Goal: Task Accomplishment & Management: Manage account settings

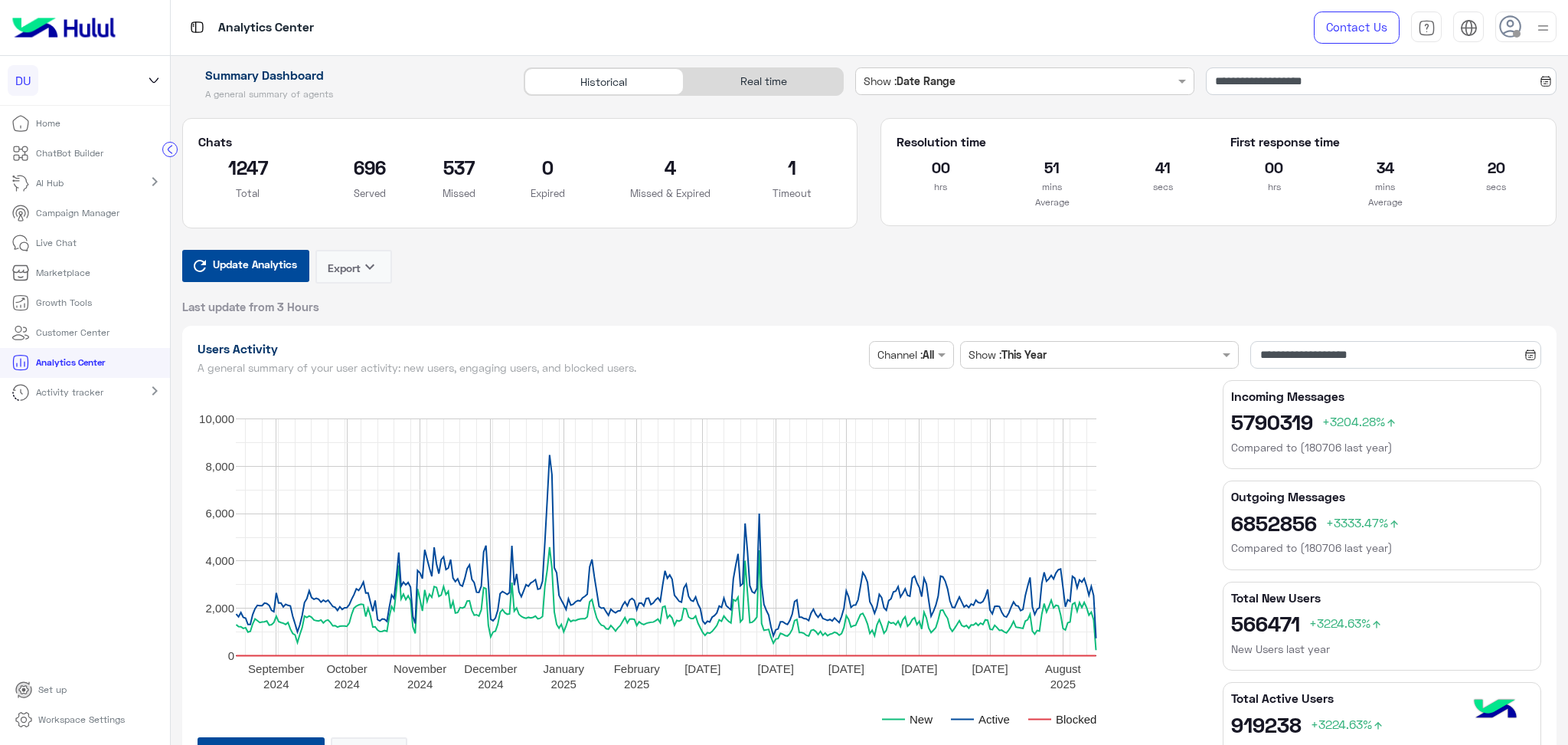
click at [66, 244] on p "Live Chat" at bounding box center [56, 243] width 40 height 13
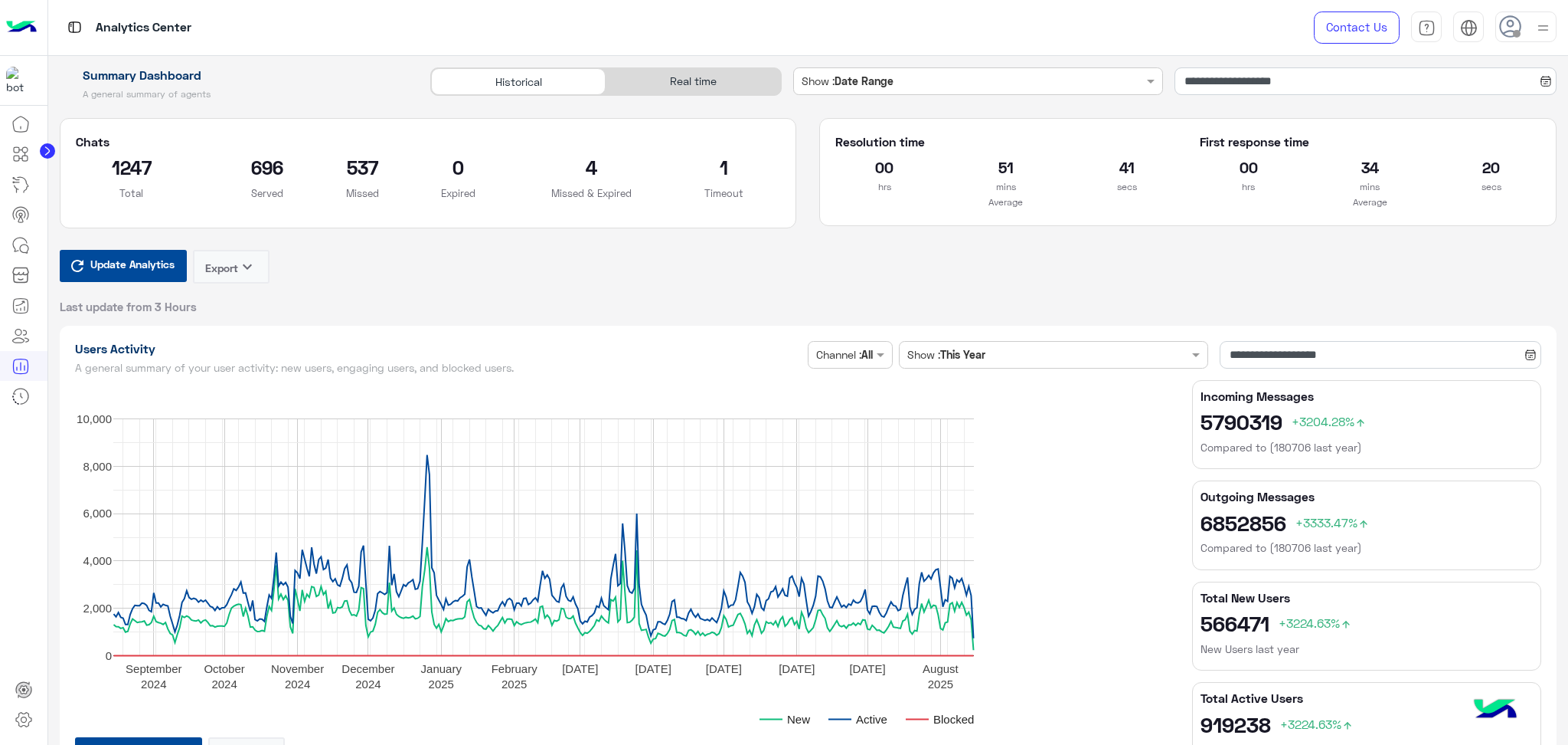
click at [17, 248] on icon at bounding box center [21, 245] width 18 height 18
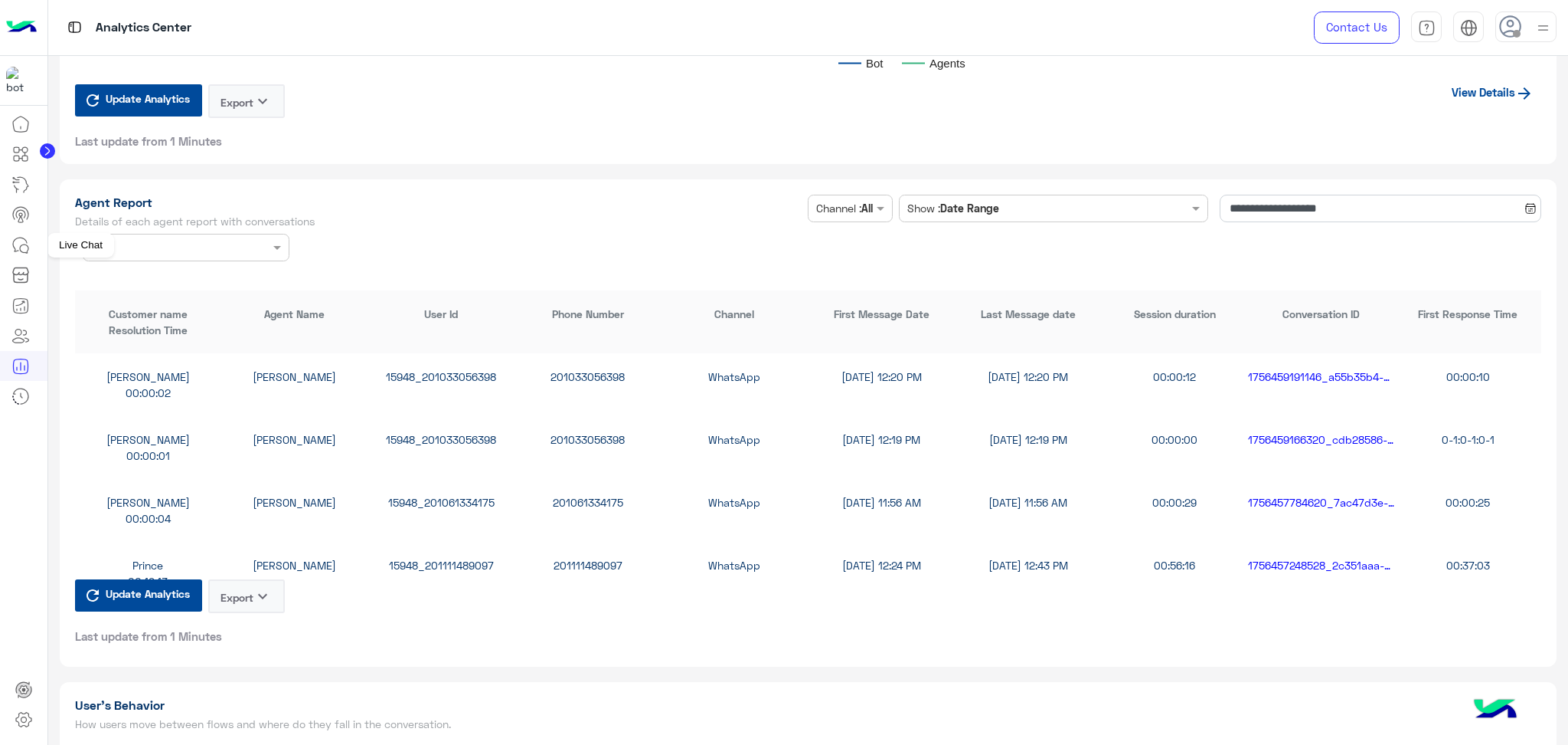
click at [21, 238] on icon at bounding box center [19, 244] width 13 height 13
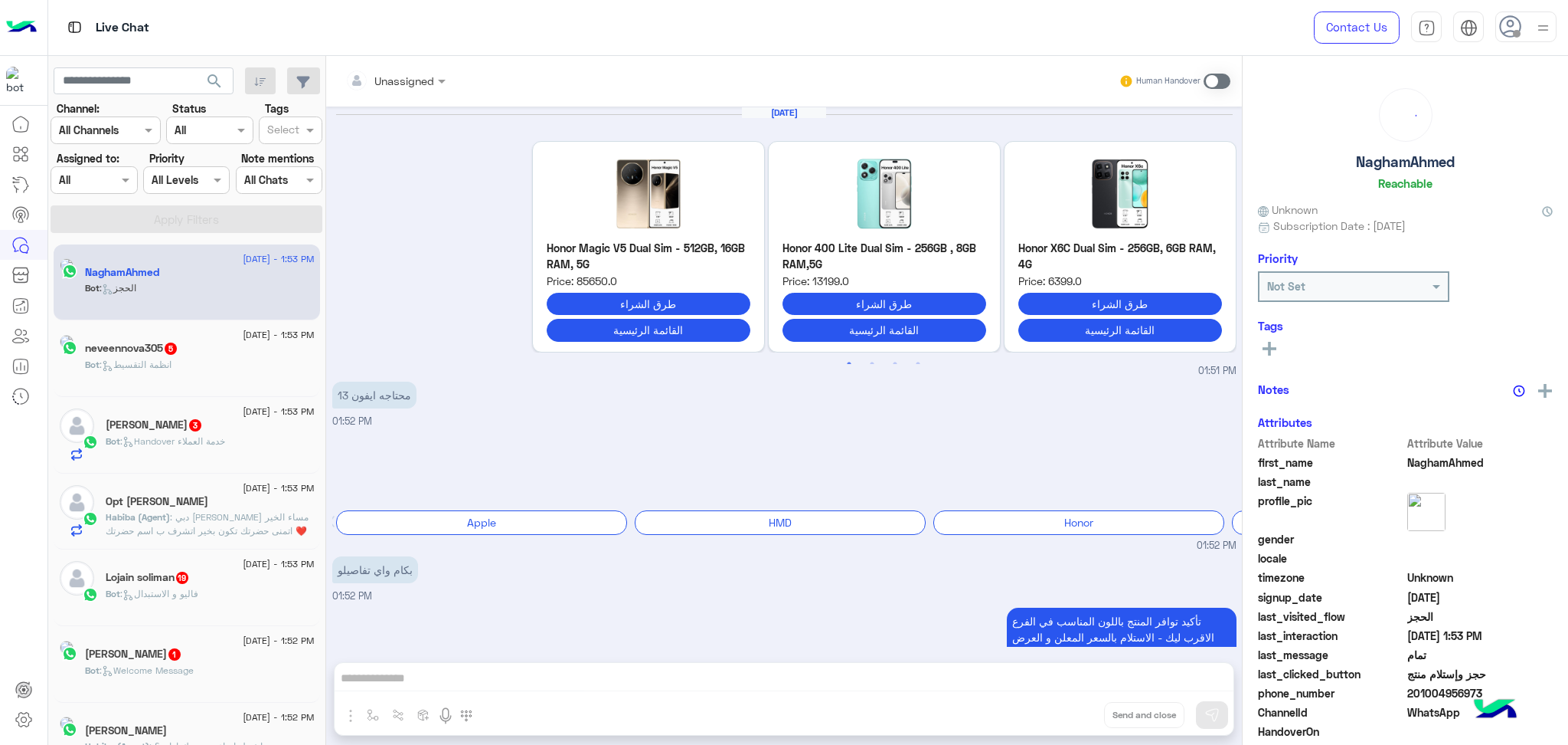
scroll to position [1559, 0]
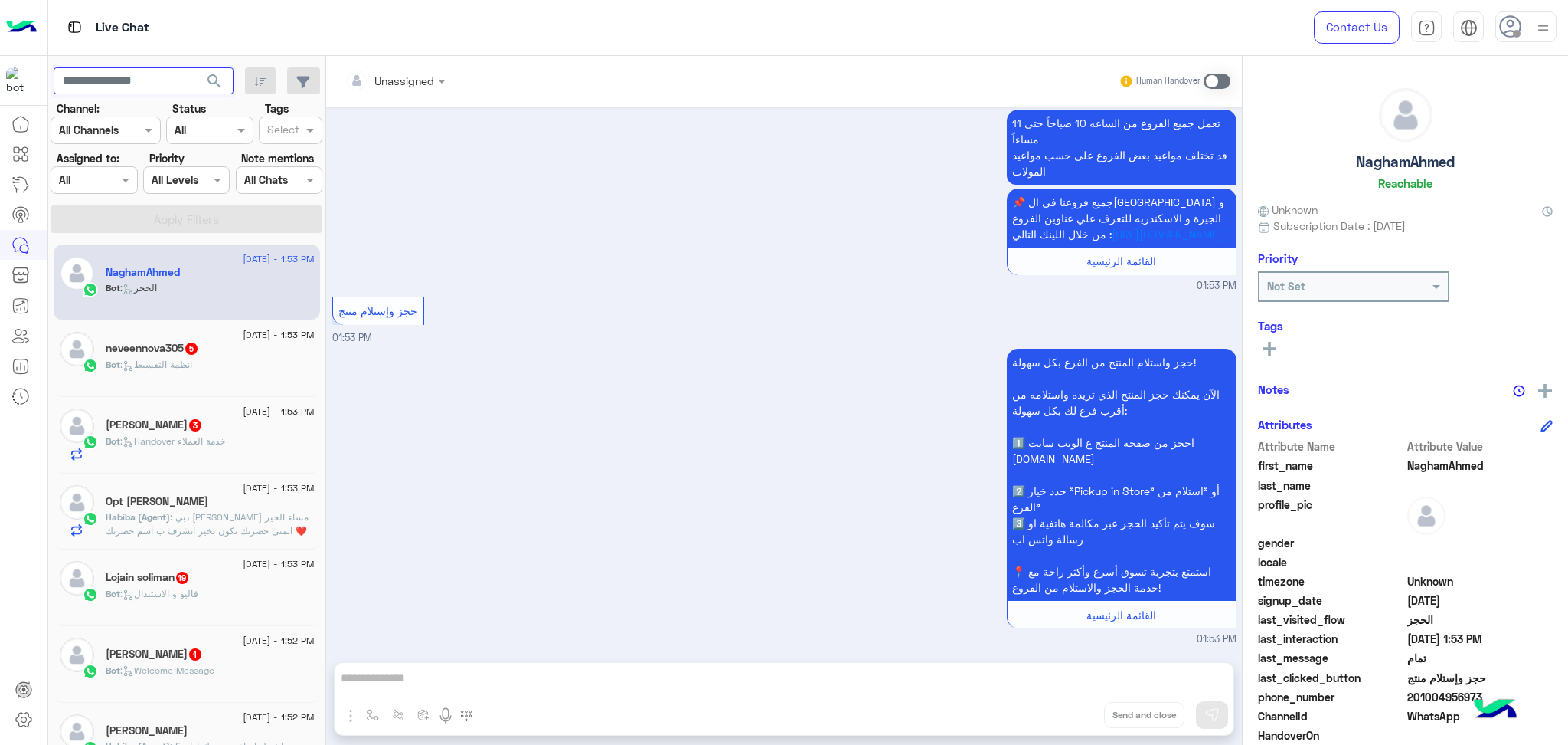
click at [136, 88] on input "text" at bounding box center [144, 81] width 180 height 28
paste input "**********"
type input "**********"
click at [196, 67] on button "search" at bounding box center [215, 84] width 38 height 33
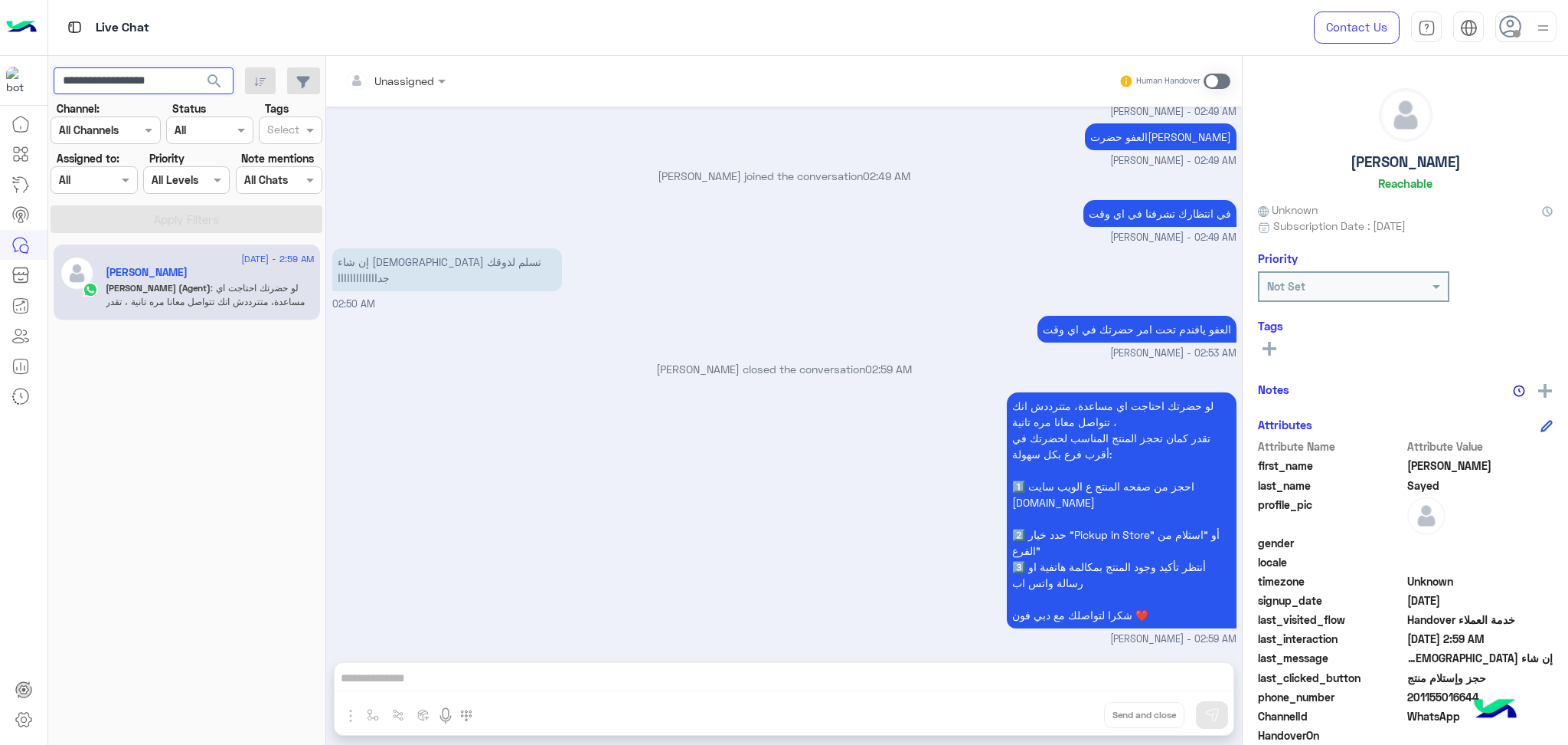
scroll to position [4203, 0]
click at [131, 81] on input "**********" at bounding box center [144, 81] width 180 height 28
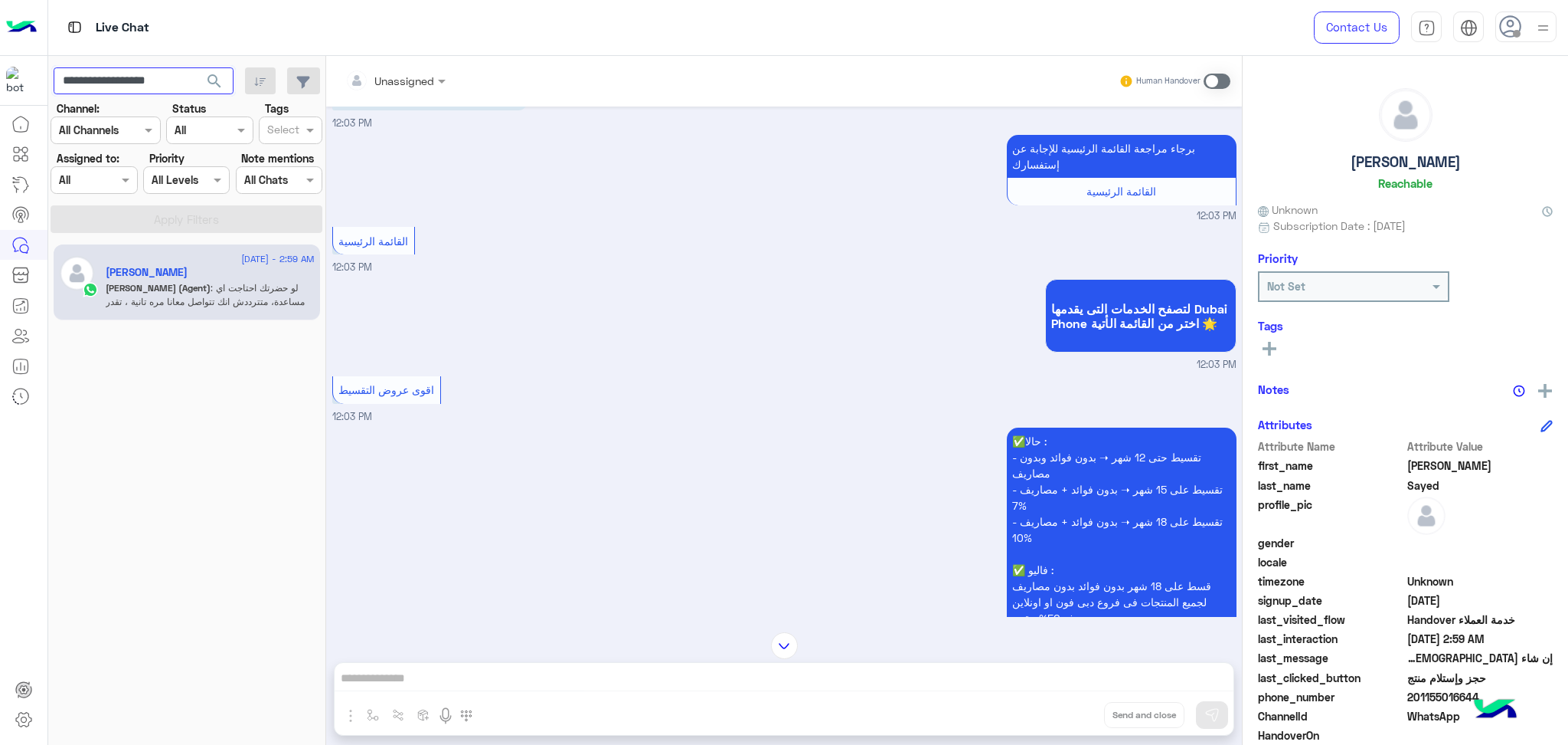
scroll to position [0, 0]
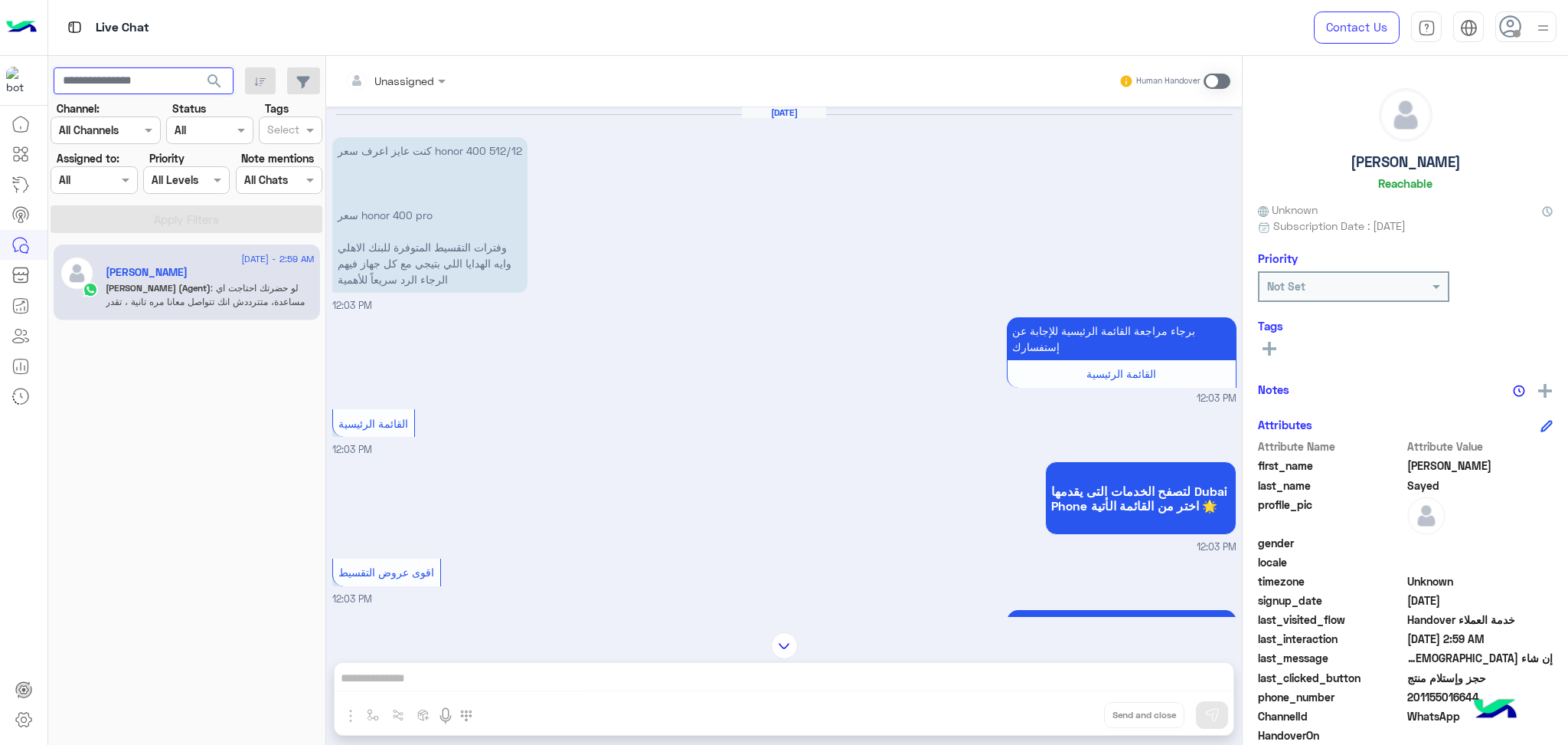
click at [196, 67] on button "search" at bounding box center [215, 84] width 38 height 33
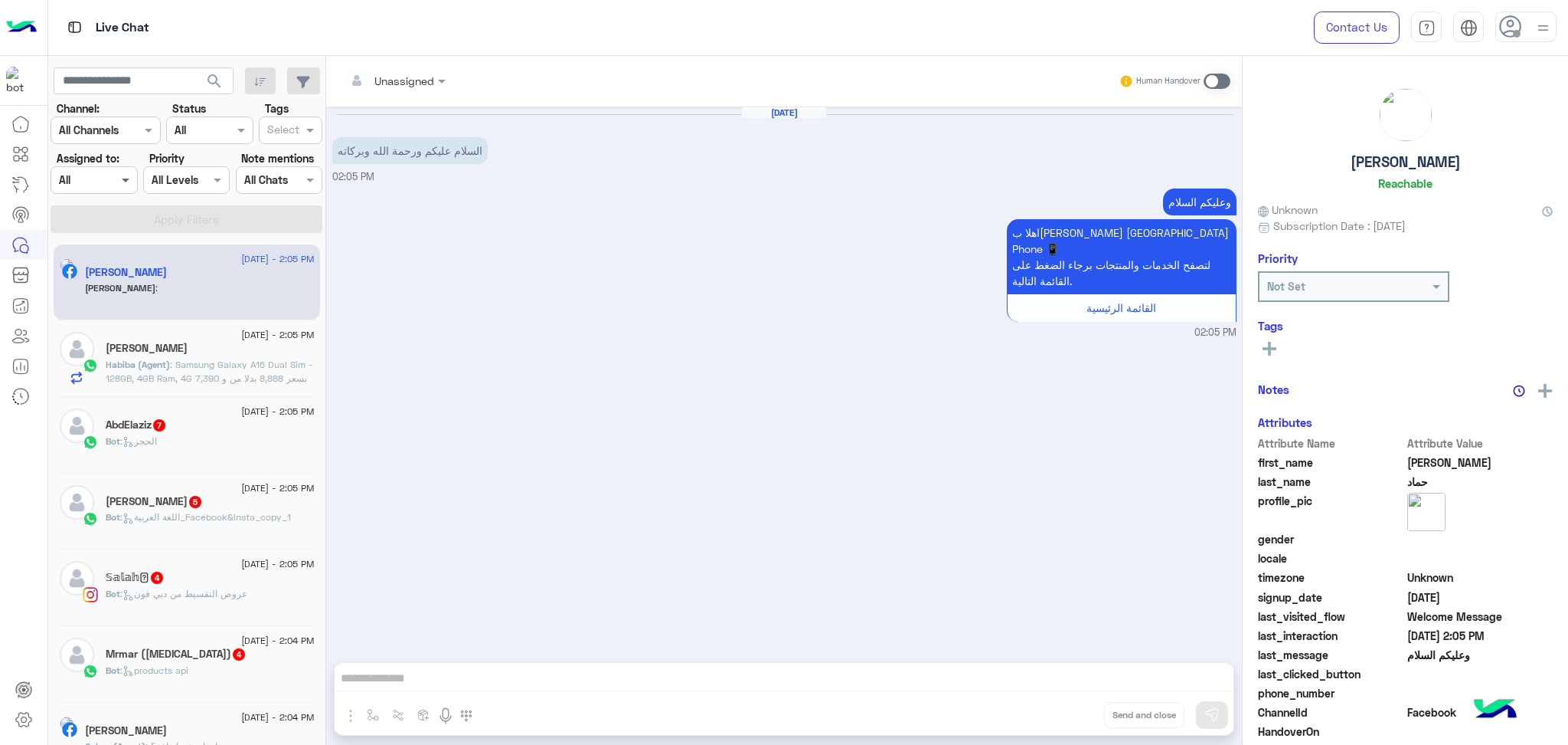
click at [120, 176] on span at bounding box center [127, 179] width 19 height 16
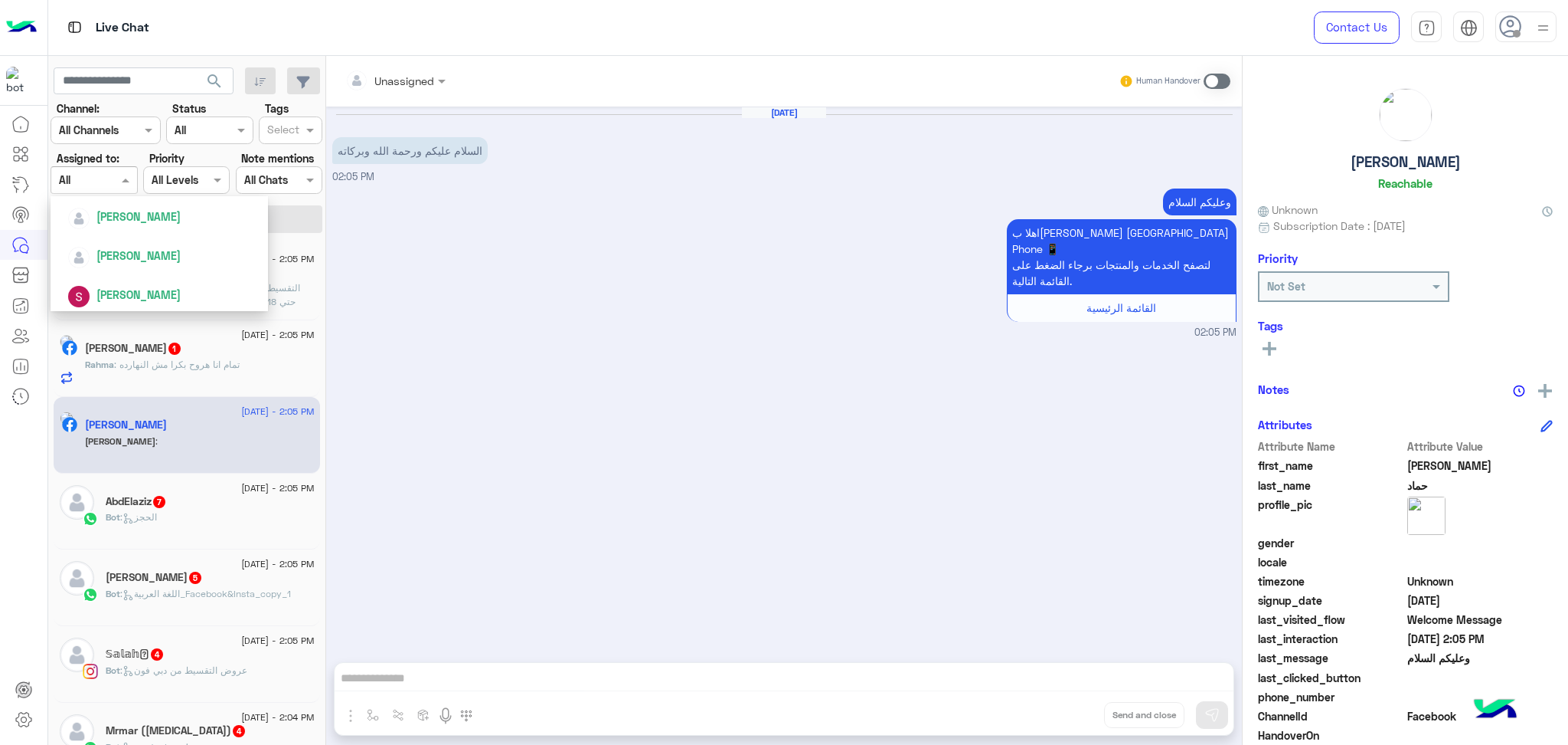
scroll to position [532, 0]
click at [152, 282] on span "Habiba Hany" at bounding box center [138, 288] width 84 height 13
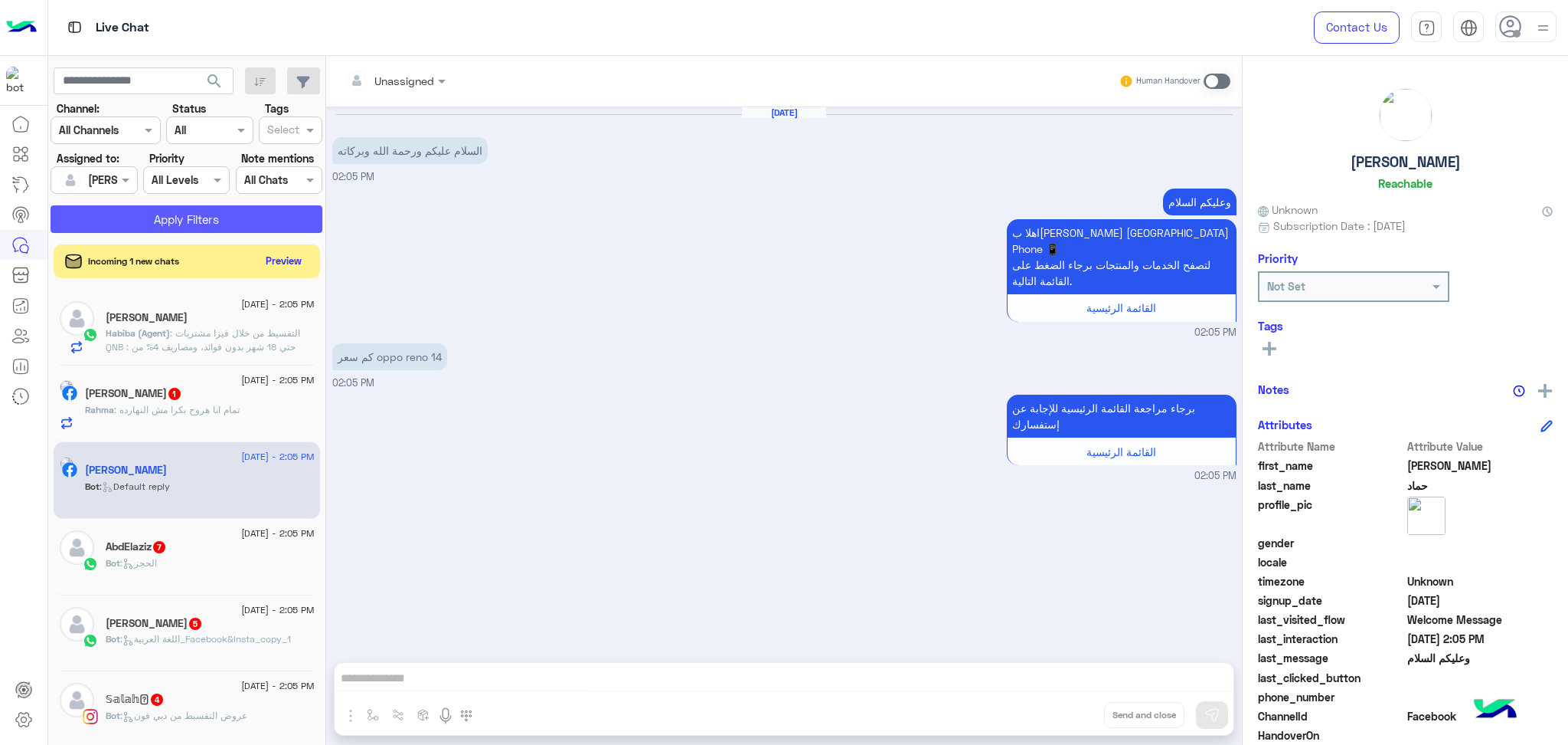
click at [168, 216] on button "Apply Filters" at bounding box center [186, 219] width 272 height 28
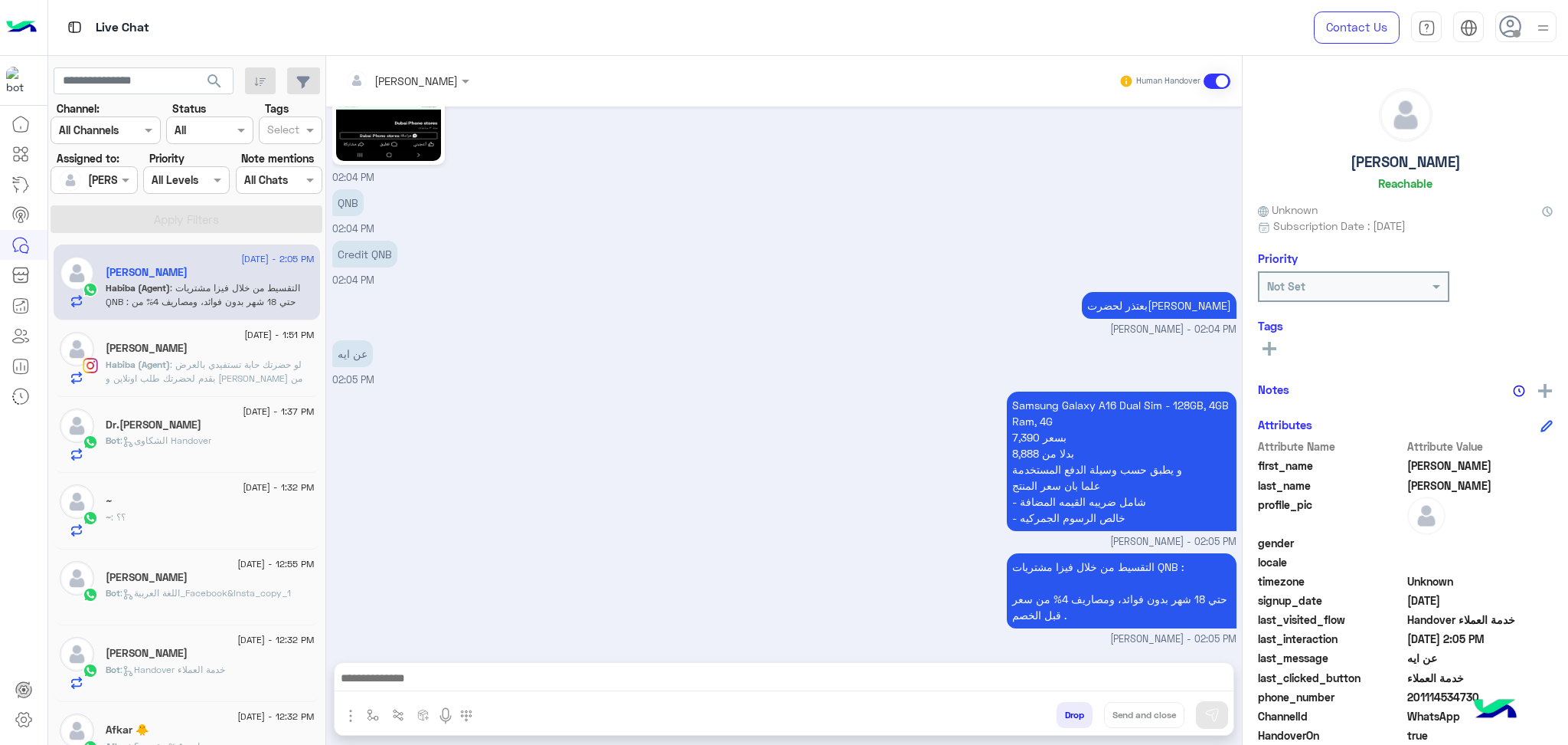
scroll to position [1254, 0]
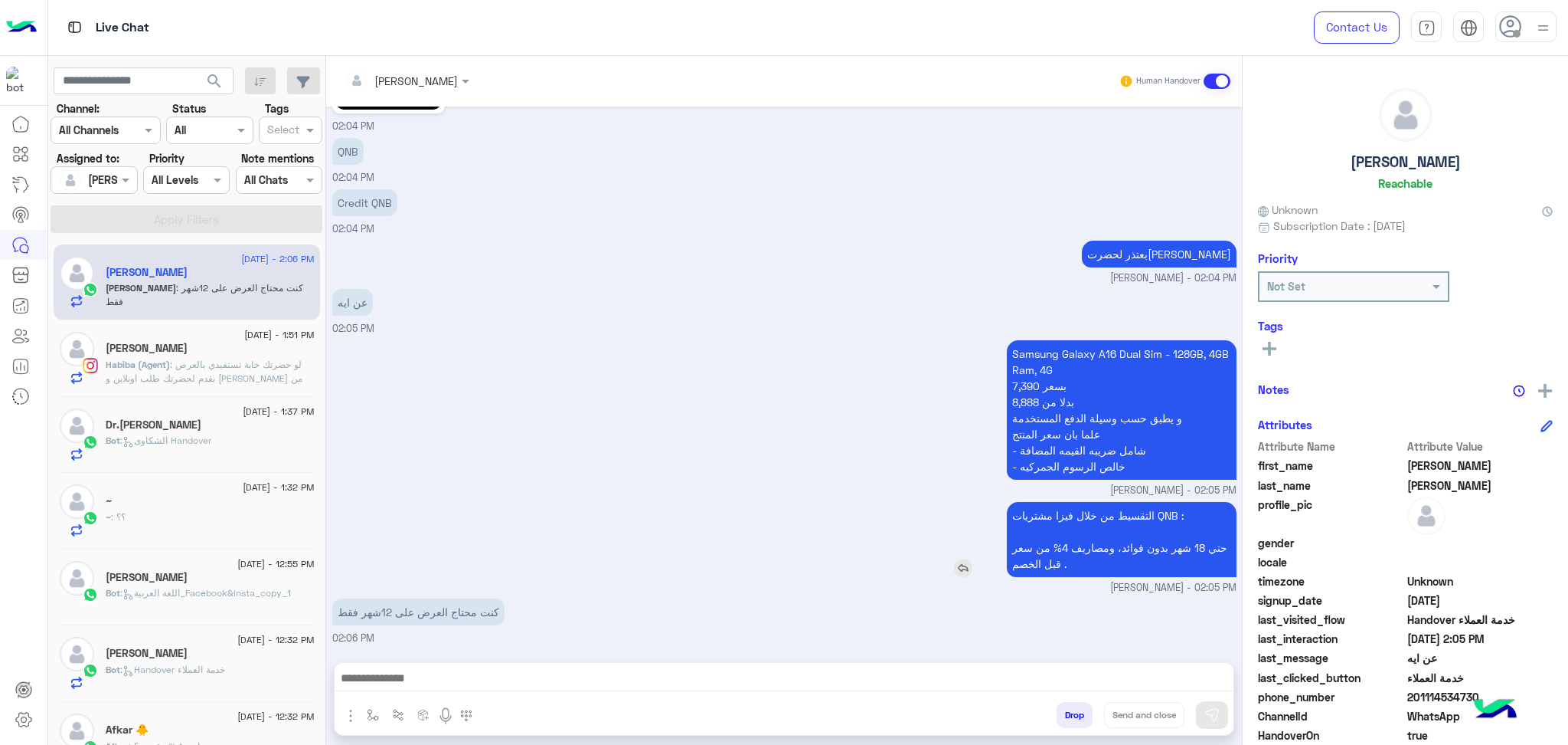
click at [1111, 530] on p "التقسيط من خلال فيزا مشتريات QNB : حتي 18 شهر بدون فوائد، ومصاريف 4% من سعر قبل…" at bounding box center [1121, 539] width 230 height 75
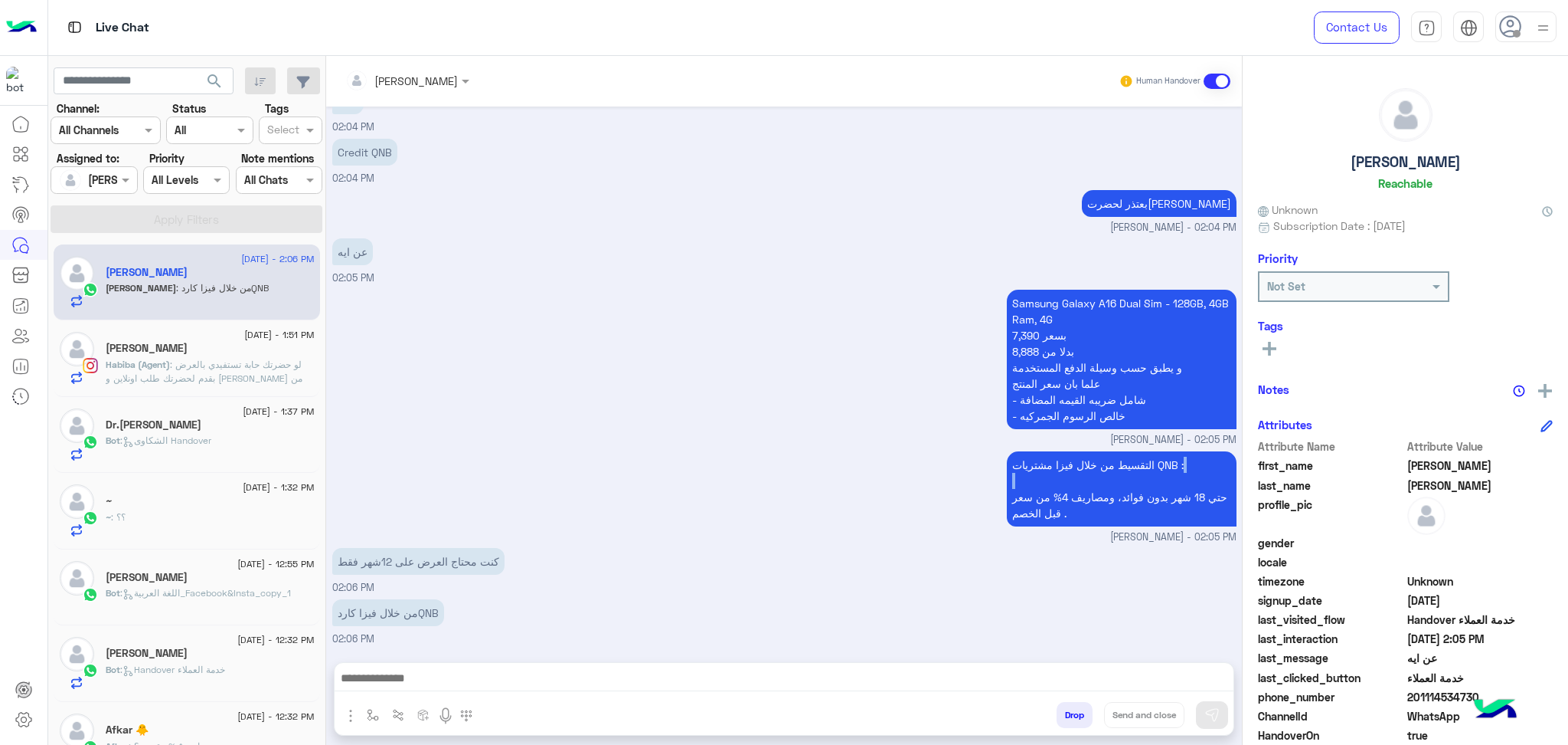
scroll to position [1356, 0]
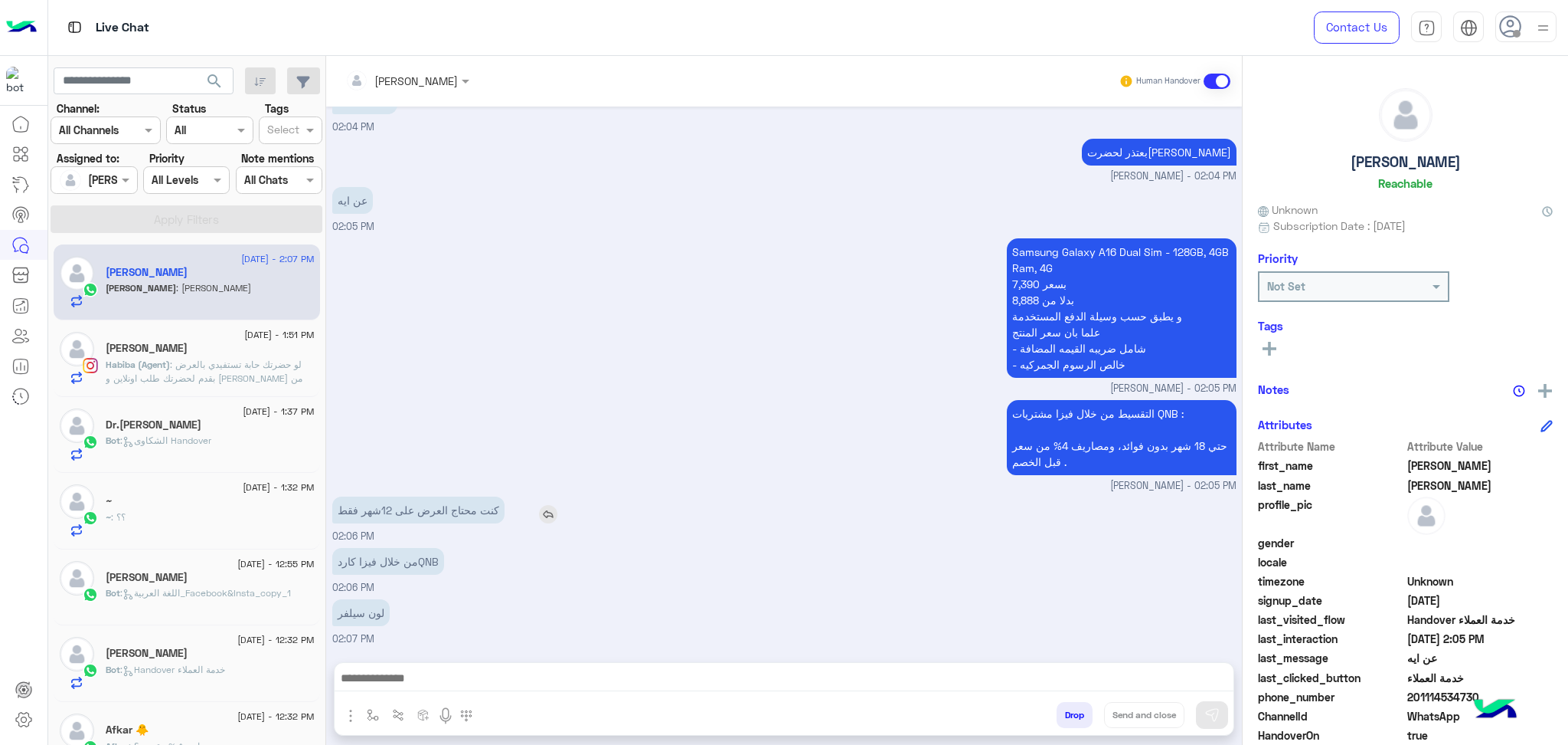
click at [418, 506] on p "كنت محتاج العرض على 12شهر فقط" at bounding box center [418, 510] width 172 height 27
click at [418, 508] on p "كنت محتاج العرض على 12شهر فقط" at bounding box center [418, 510] width 172 height 27
click at [418, 509] on p "كنت محتاج العرض على 12شهر فقط" at bounding box center [418, 510] width 172 height 27
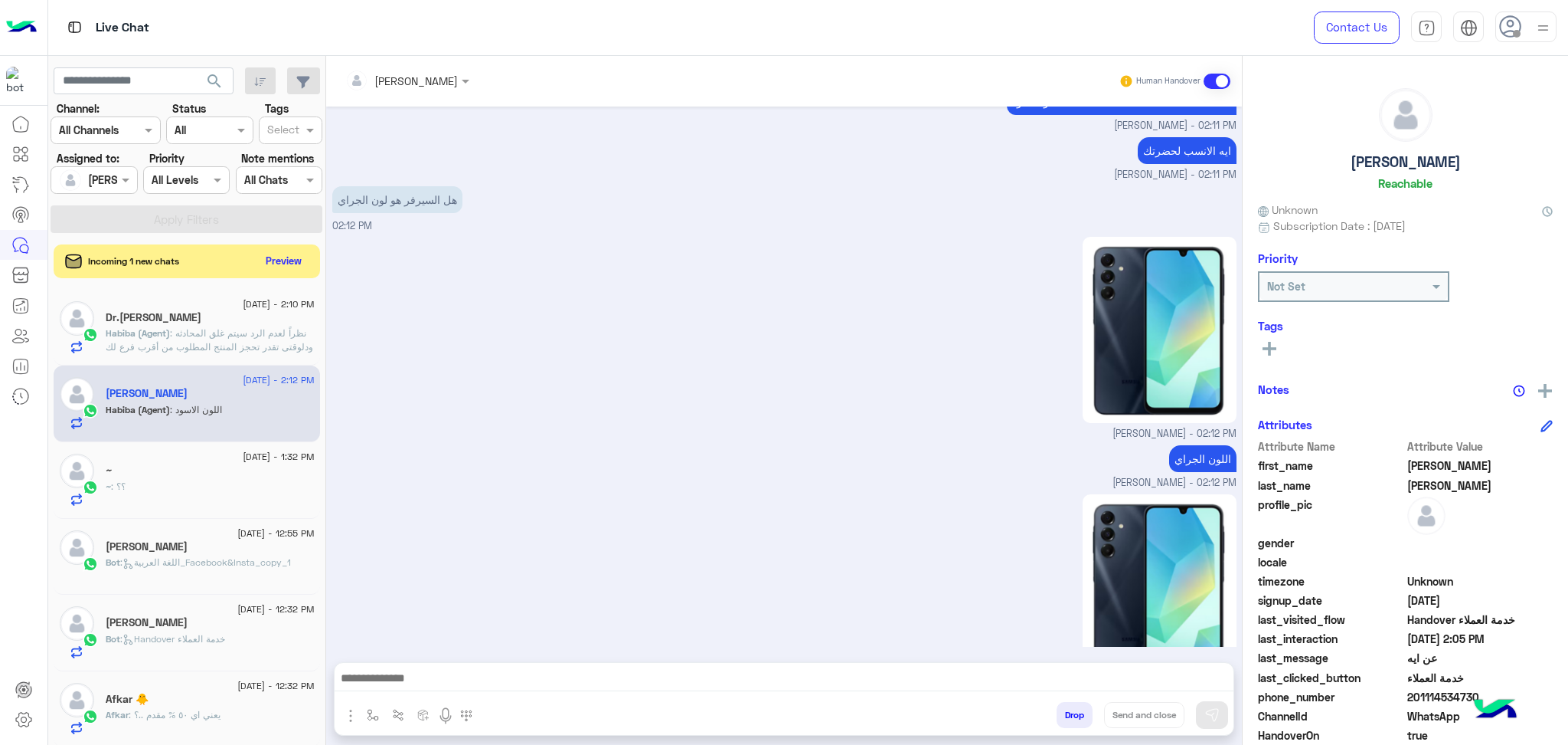
scroll to position [2461, 0]
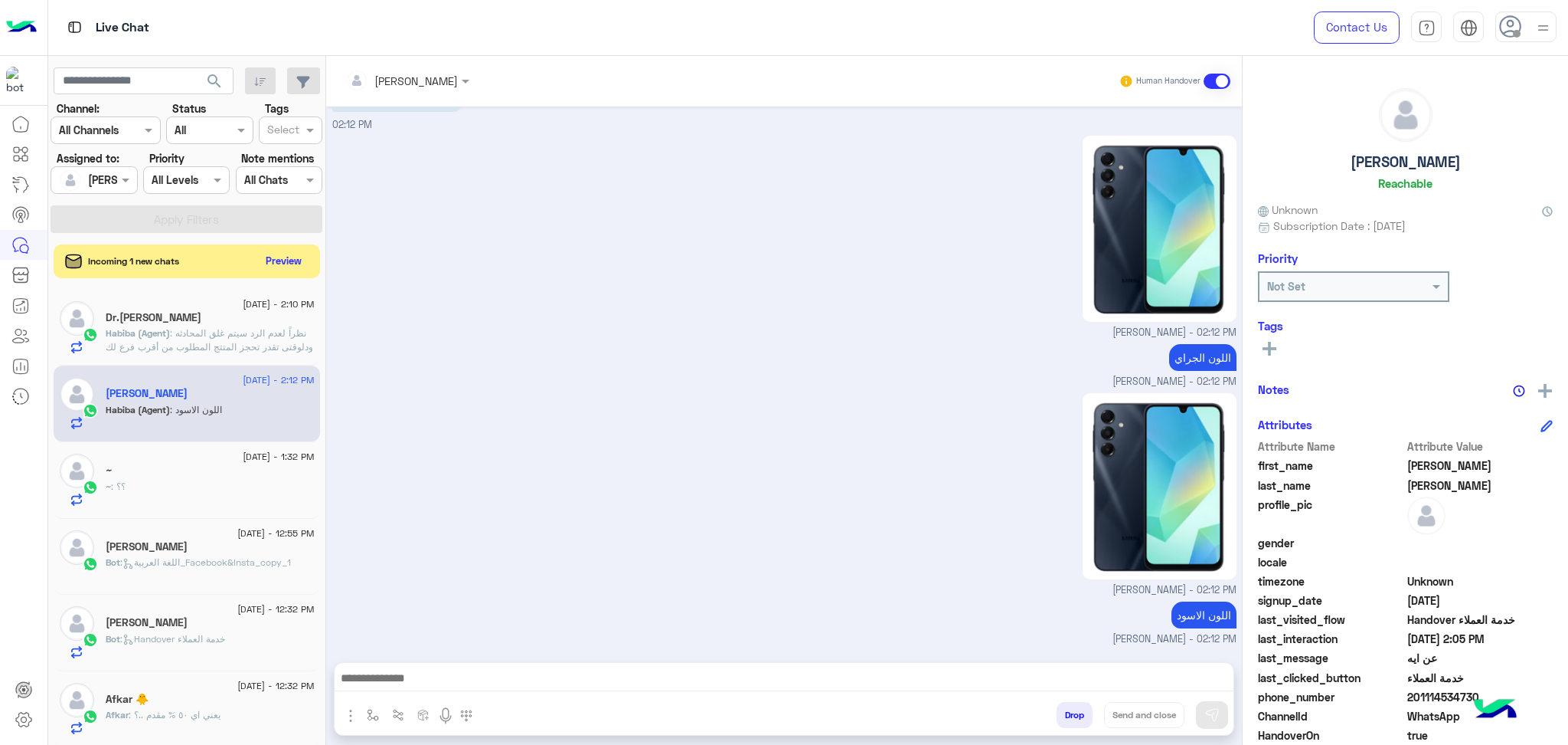
click at [234, 339] on p "Habiba (Agent) : نظراً لعدم الرد سيتم غلق المحادثه ودلوقتى تقدر تحجز المنتج الم…" at bounding box center [210, 388] width 209 height 124
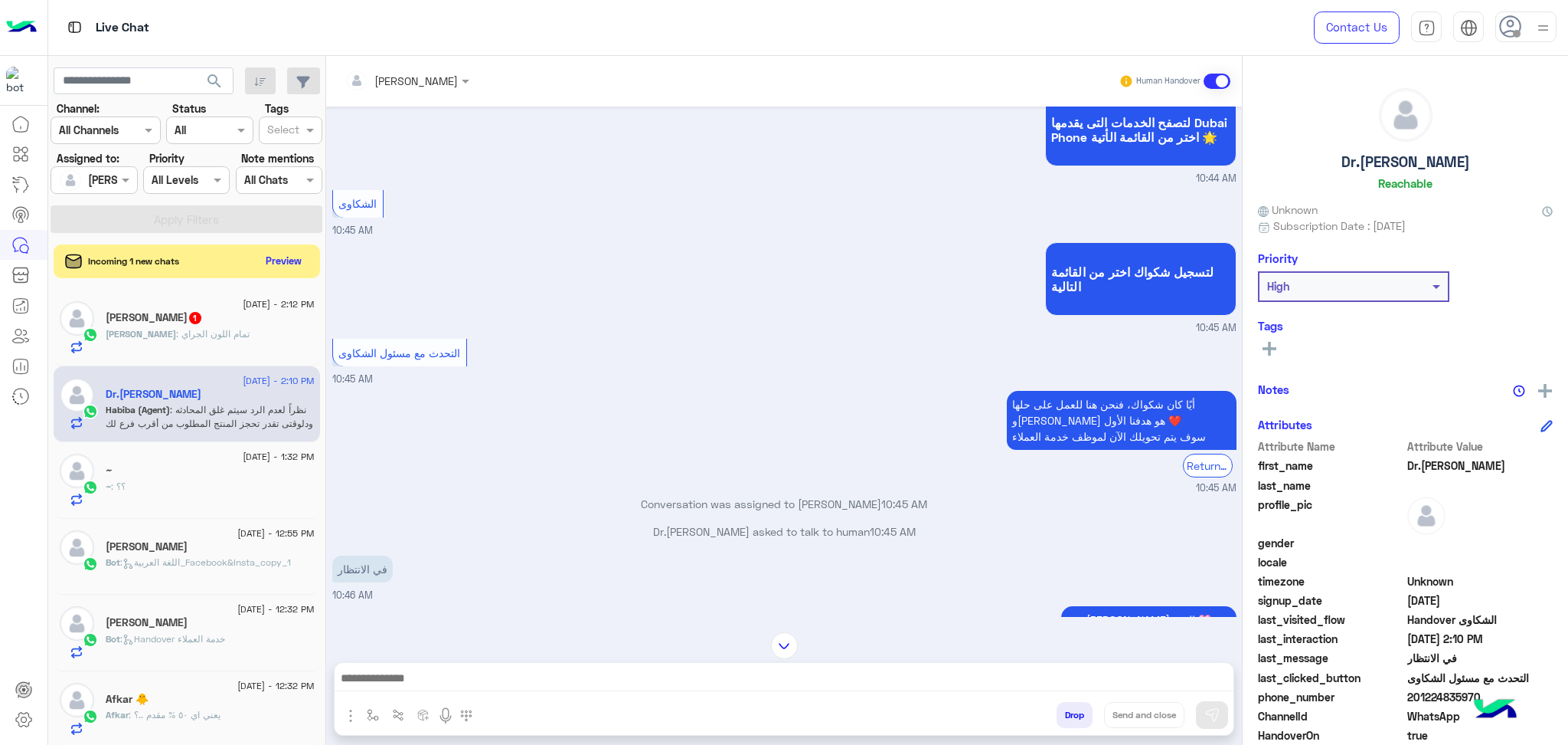
scroll to position [1901, 0]
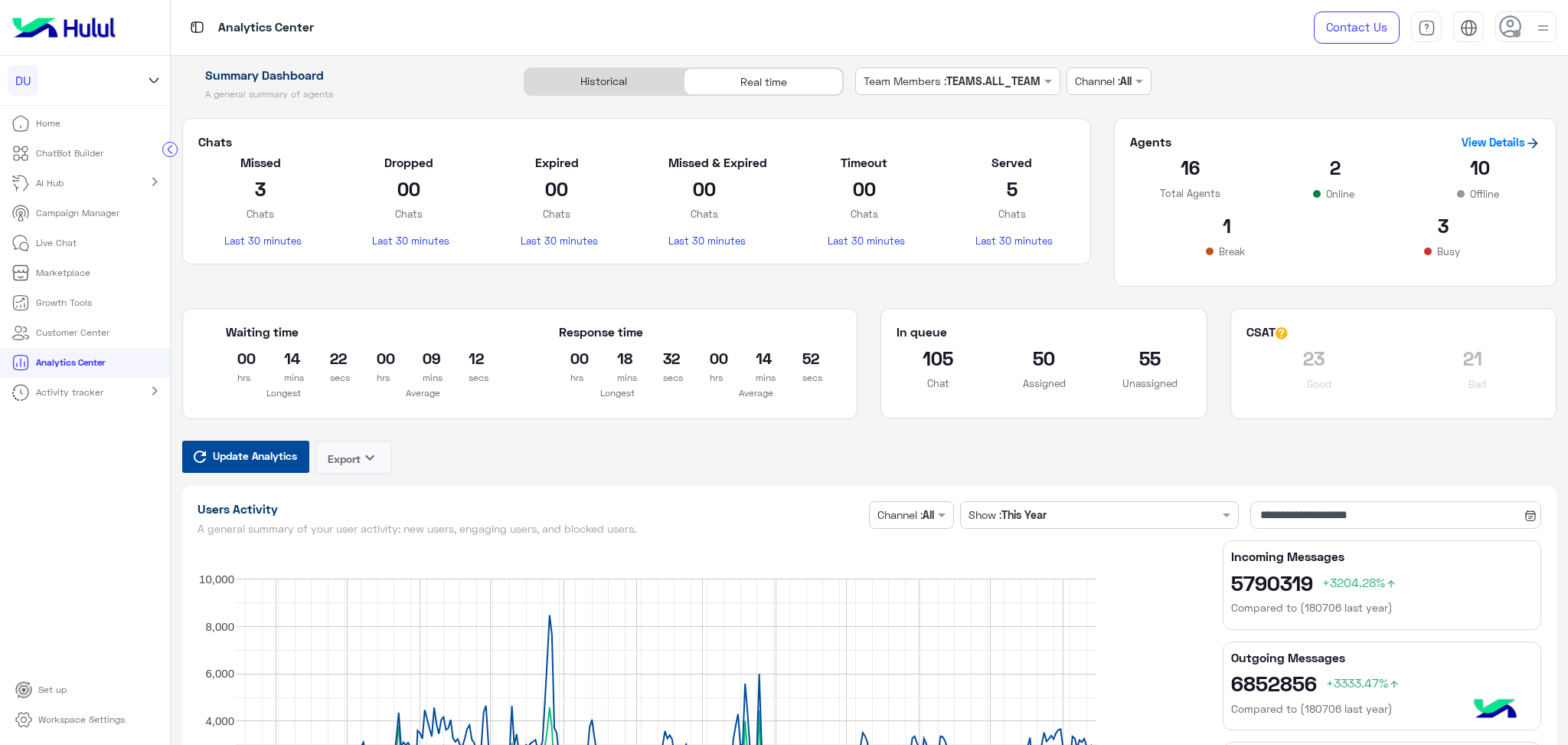
click at [268, 463] on span "Update Analytics" at bounding box center [255, 455] width 92 height 21
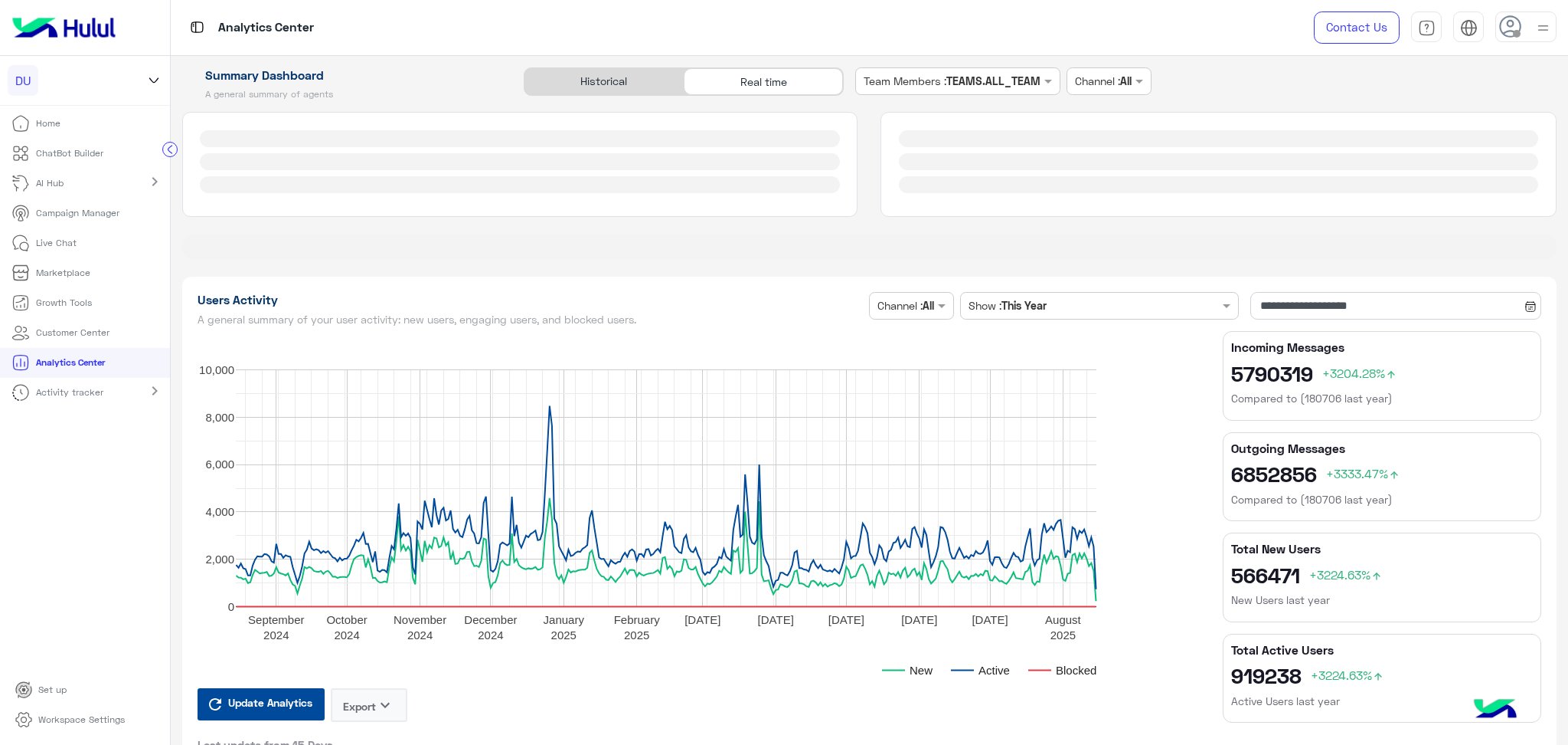
click at [268, 463] on rect "A chart." at bounding box center [666, 487] width 861 height 238
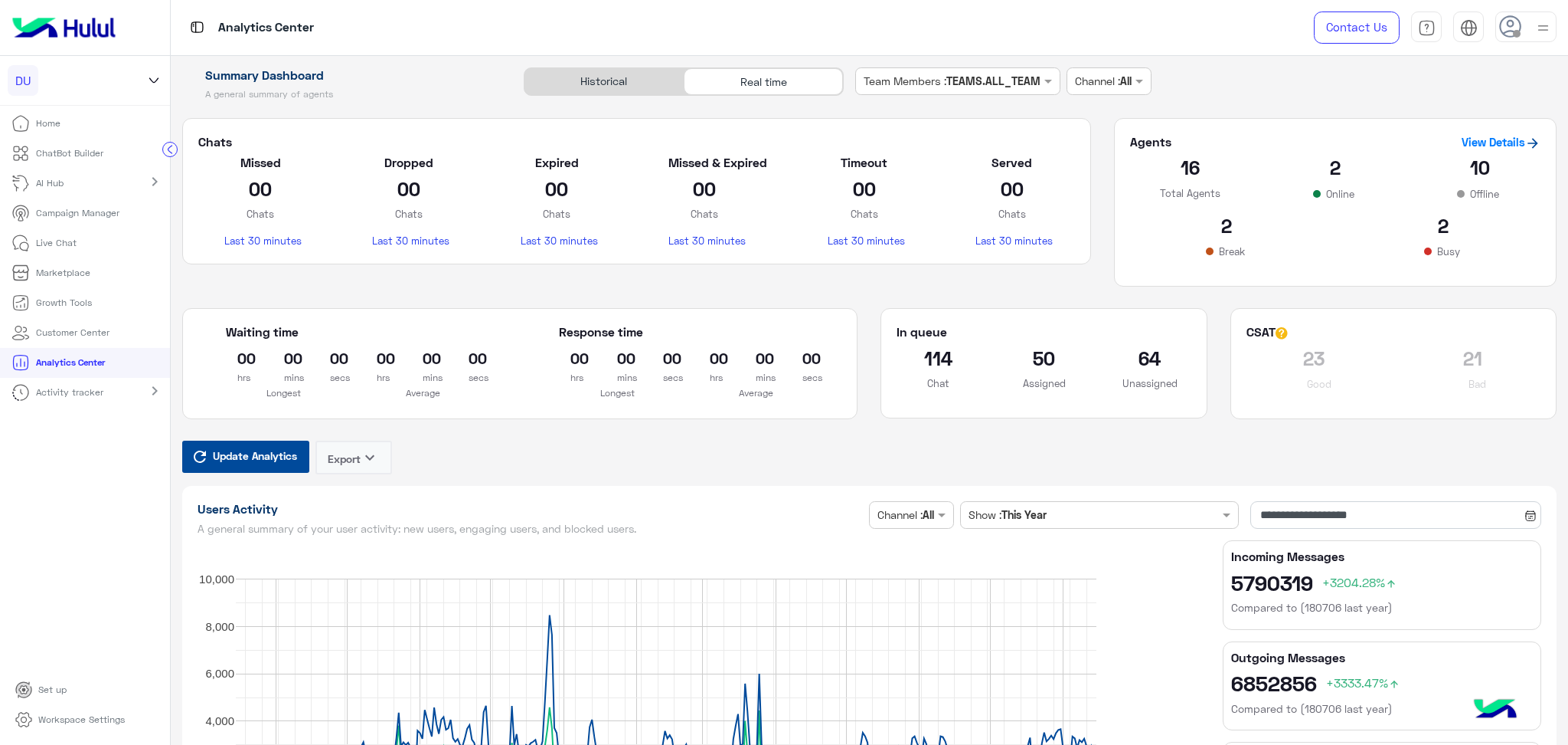
drag, startPoint x: 690, startPoint y: 441, endPoint x: 773, endPoint y: 117, distance: 334.5
click at [690, 441] on div "Waiting time 00 hrs 00 mins 00 secs Longest 00 hrs 00 mins 00 secs Average Resp…" at bounding box center [520, 374] width 699 height 133
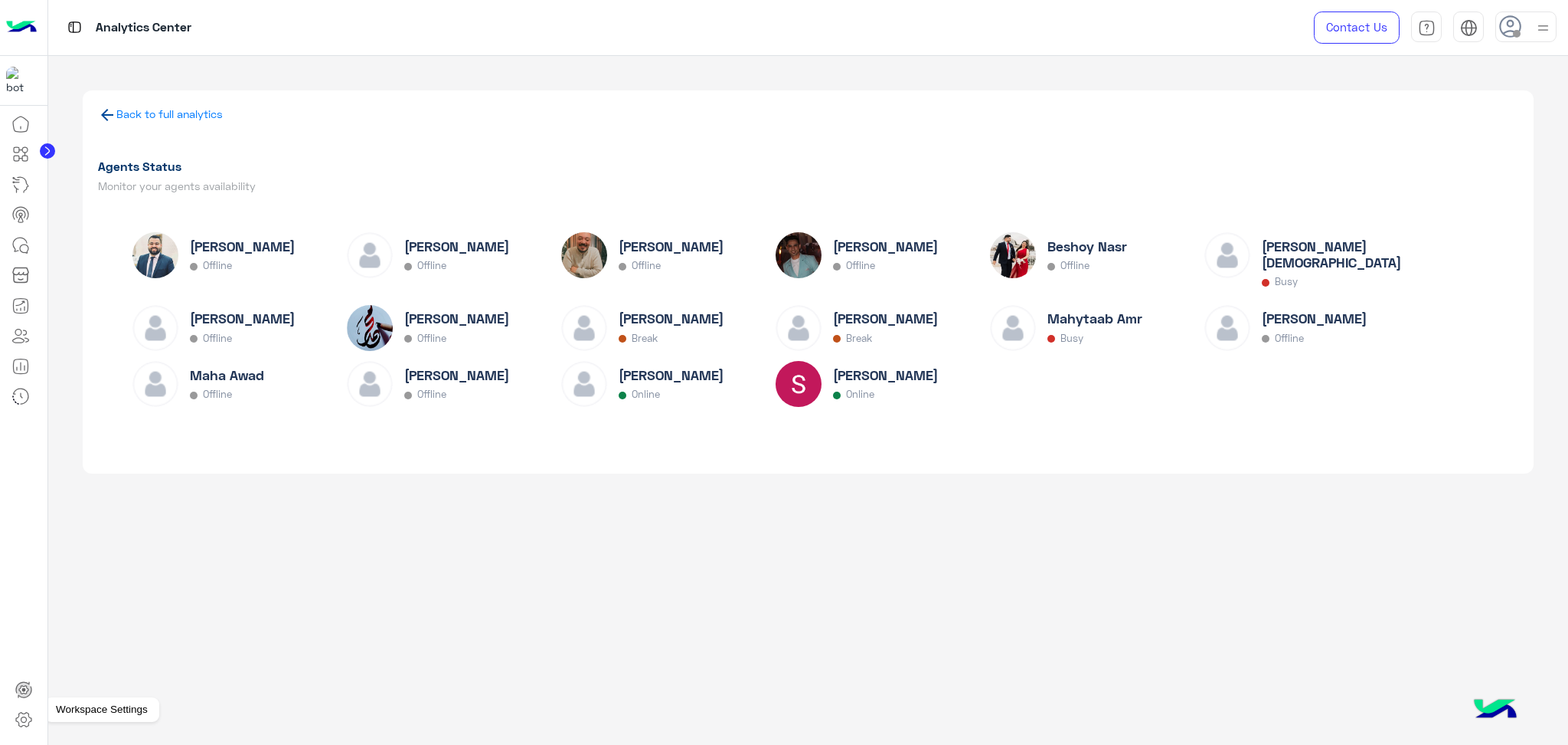
click at [17, 726] on icon at bounding box center [23, 719] width 18 height 18
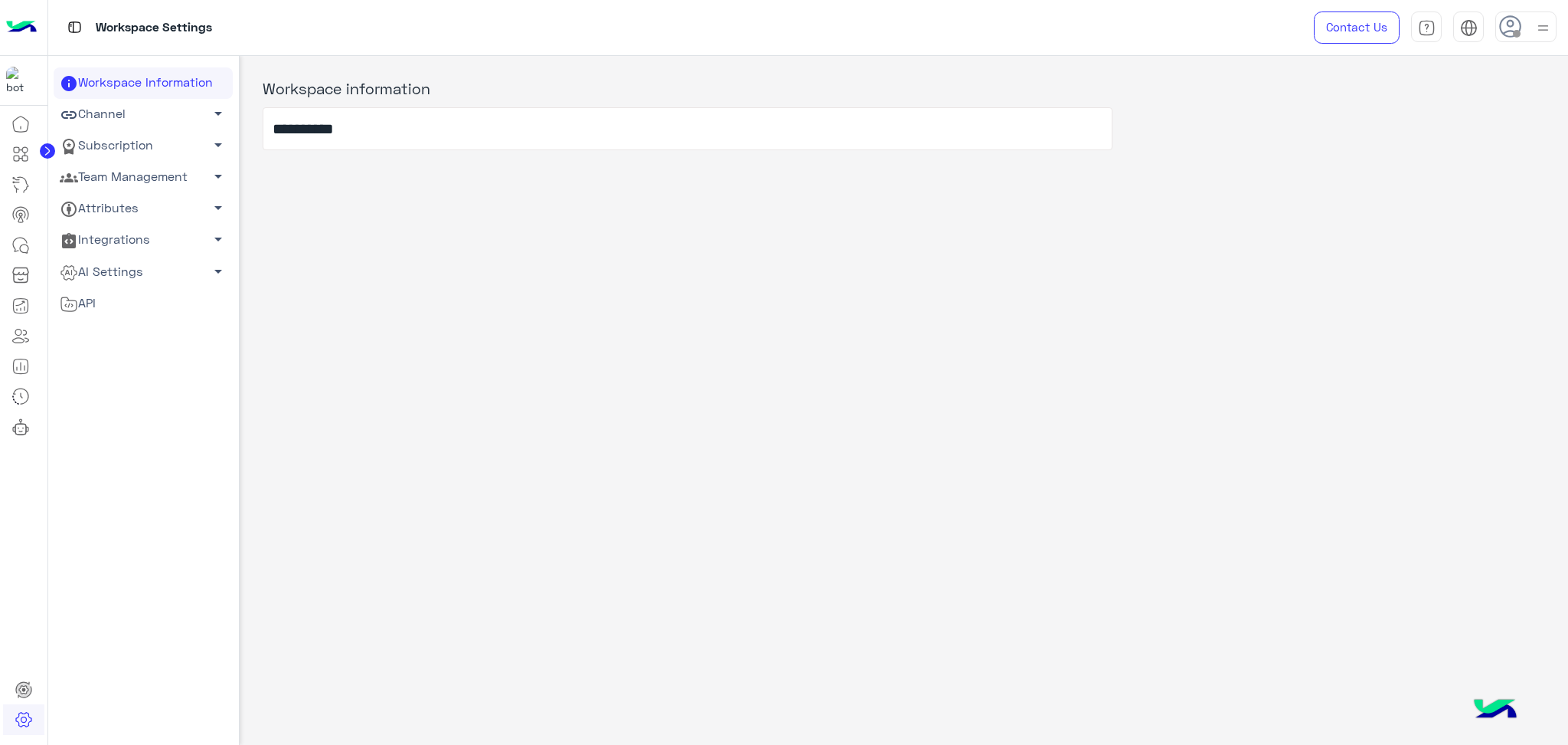
click at [155, 186] on link "Team Management arrow_drop_down" at bounding box center [143, 178] width 179 height 32
click at [167, 230] on link "Agent settings" at bounding box center [143, 233] width 179 height 27
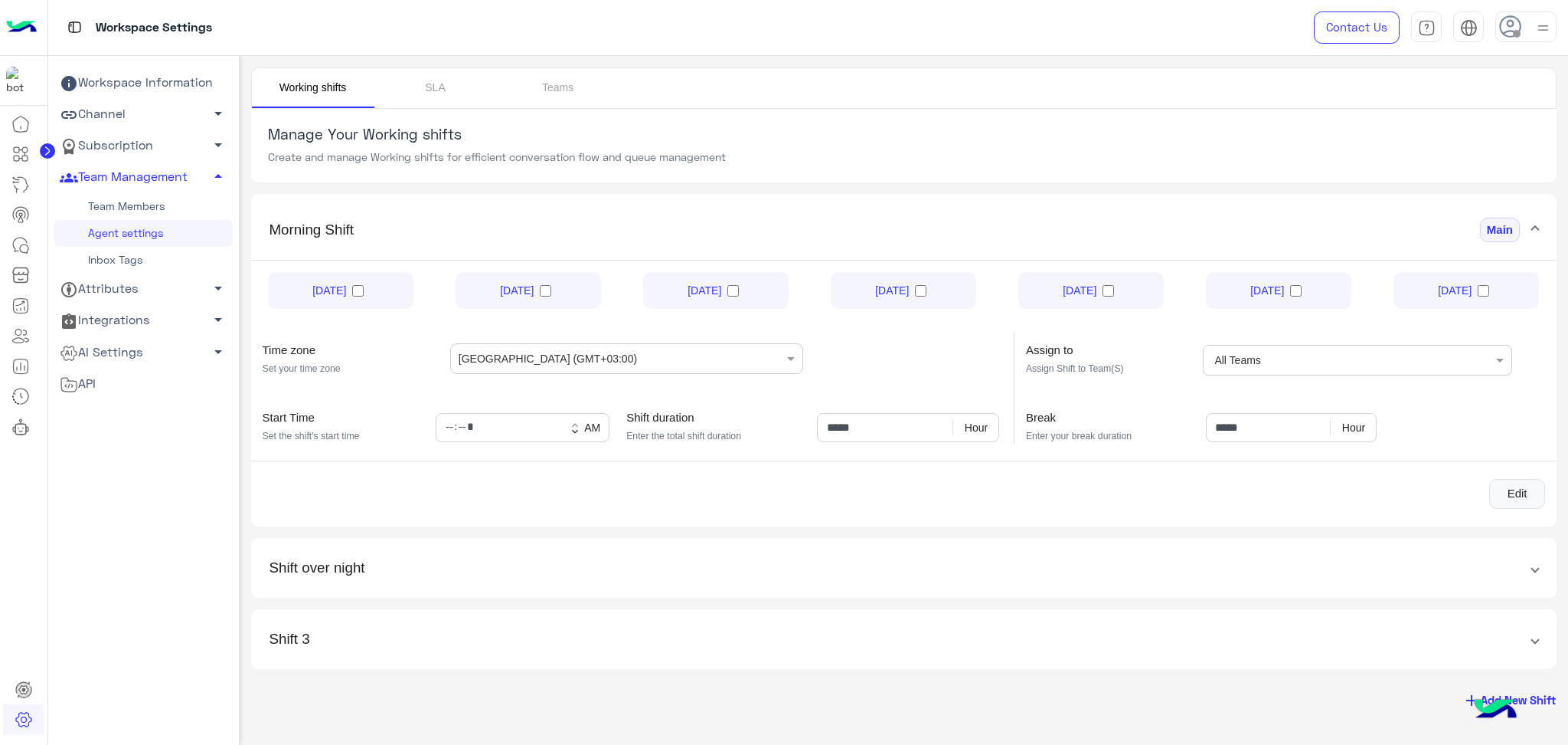
click at [149, 199] on link "Team Members" at bounding box center [143, 206] width 179 height 27
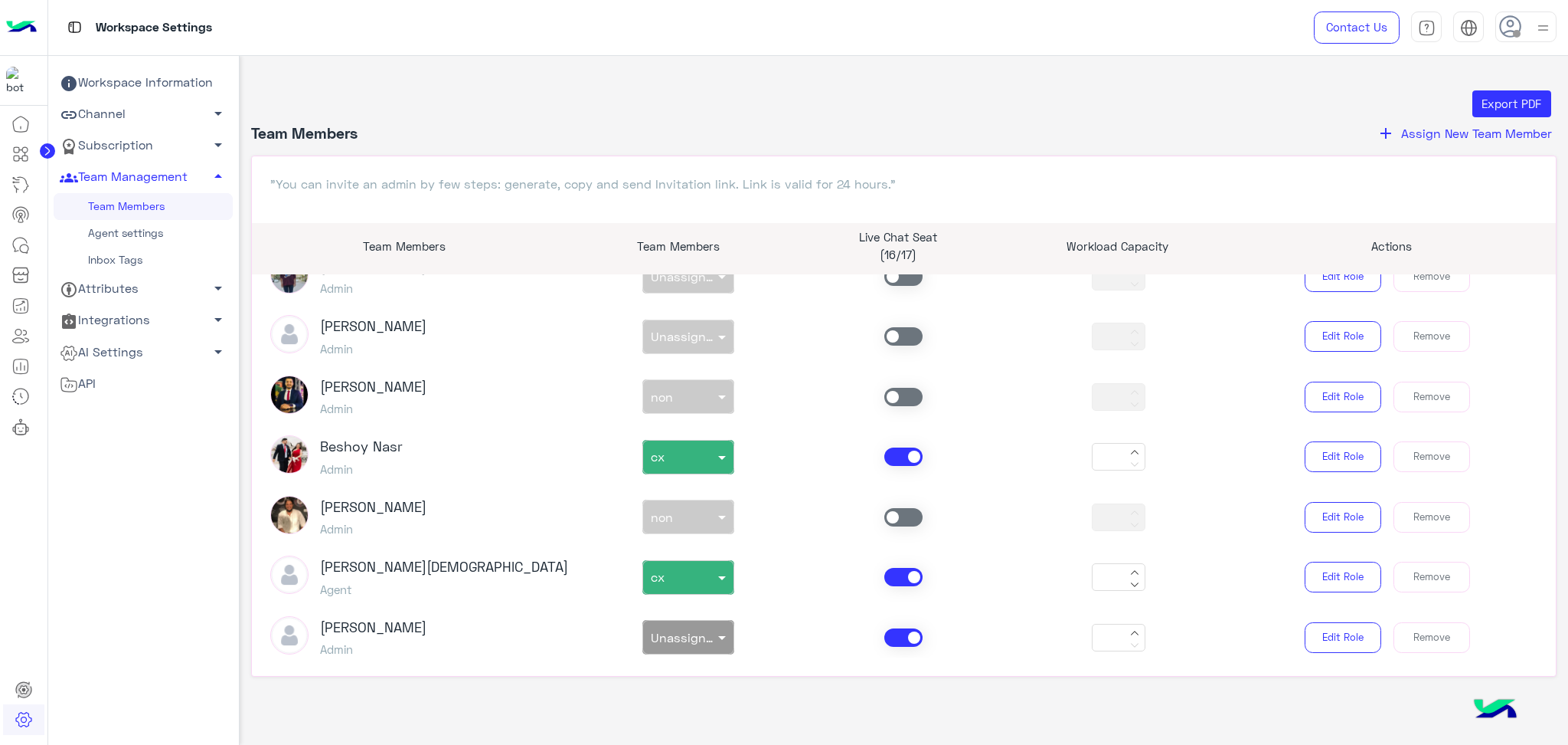
scroll to position [715, 0]
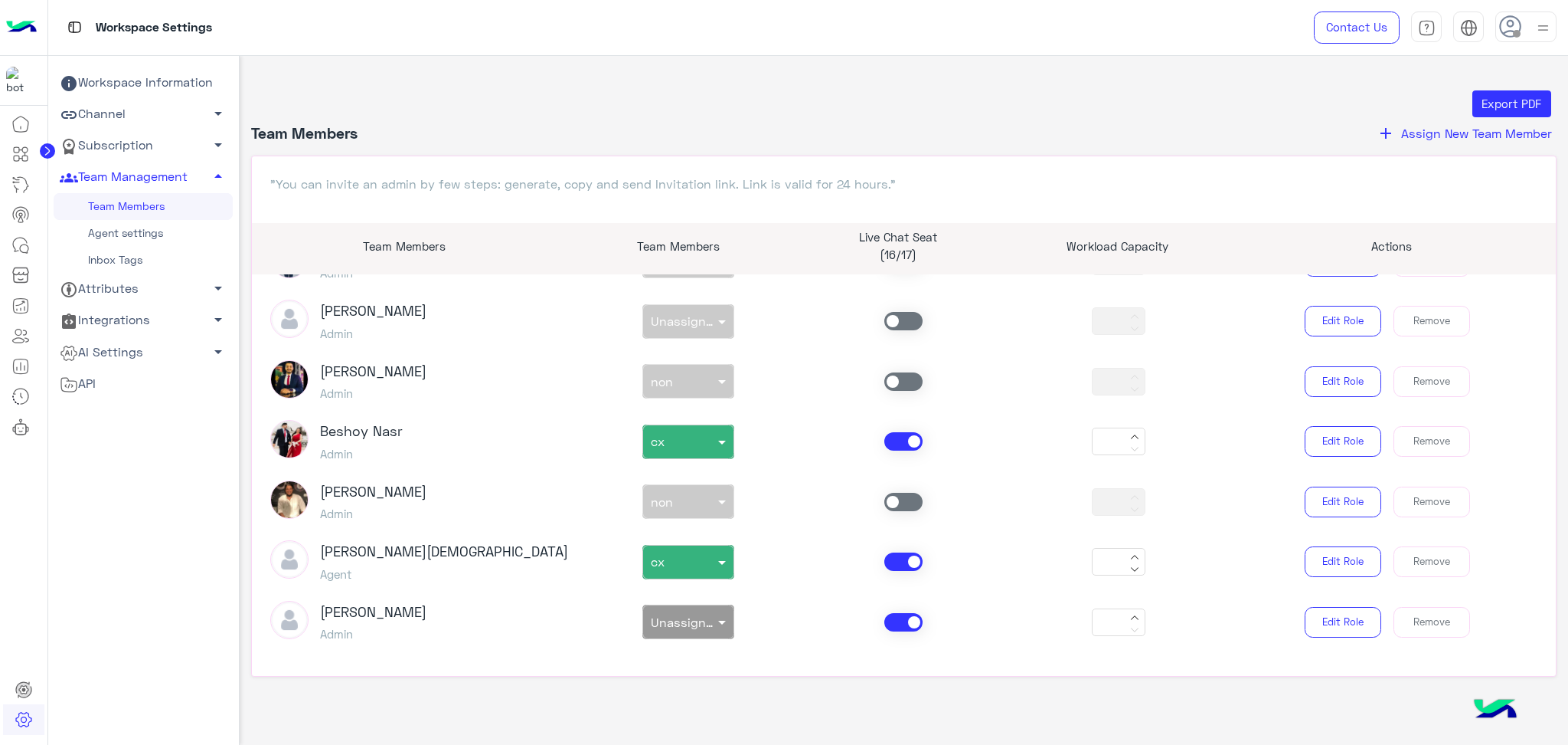
click at [901, 559] on span at bounding box center [903, 561] width 38 height 18
type input "*"
type input "**"
click at [21, 250] on icon at bounding box center [21, 245] width 18 height 18
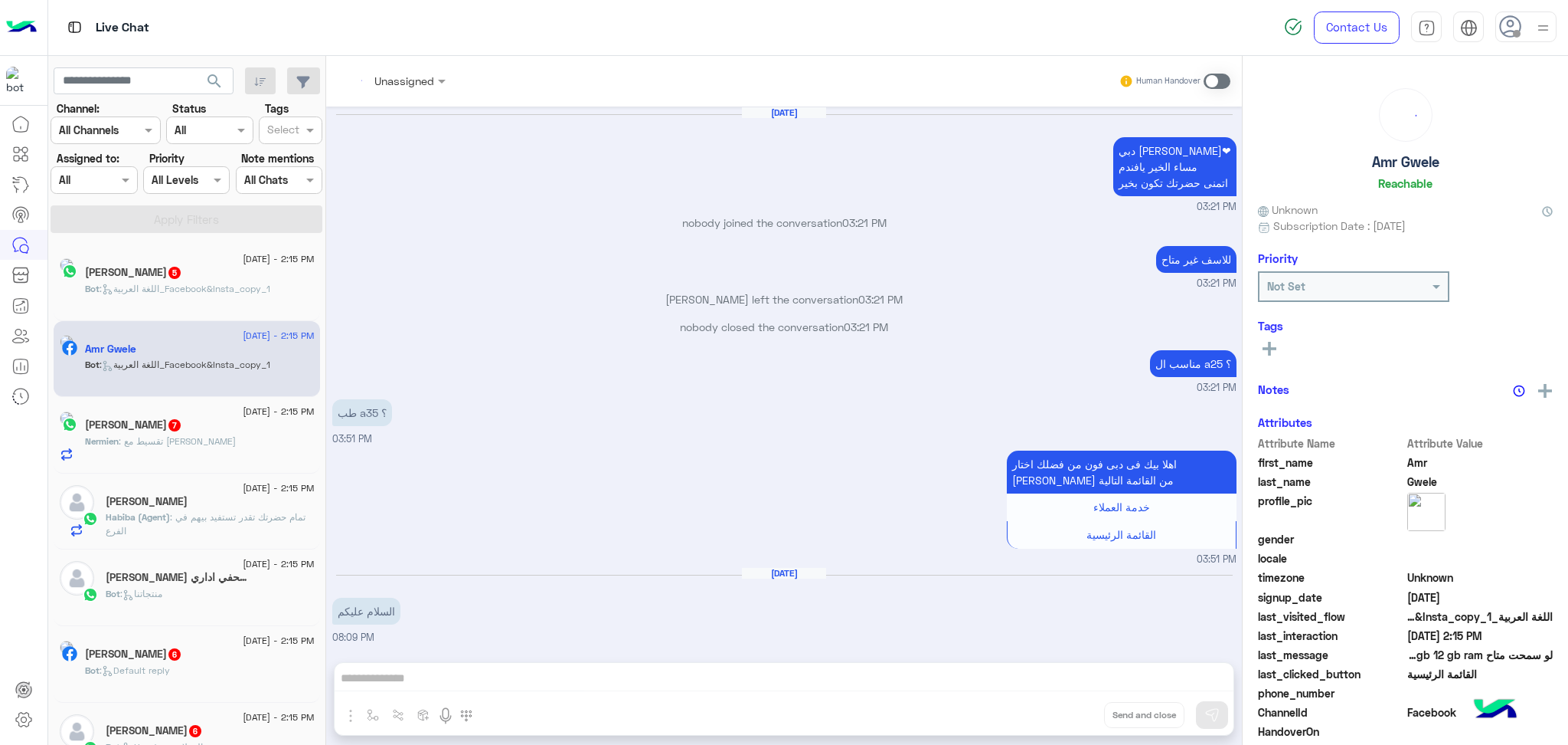
scroll to position [1554, 0]
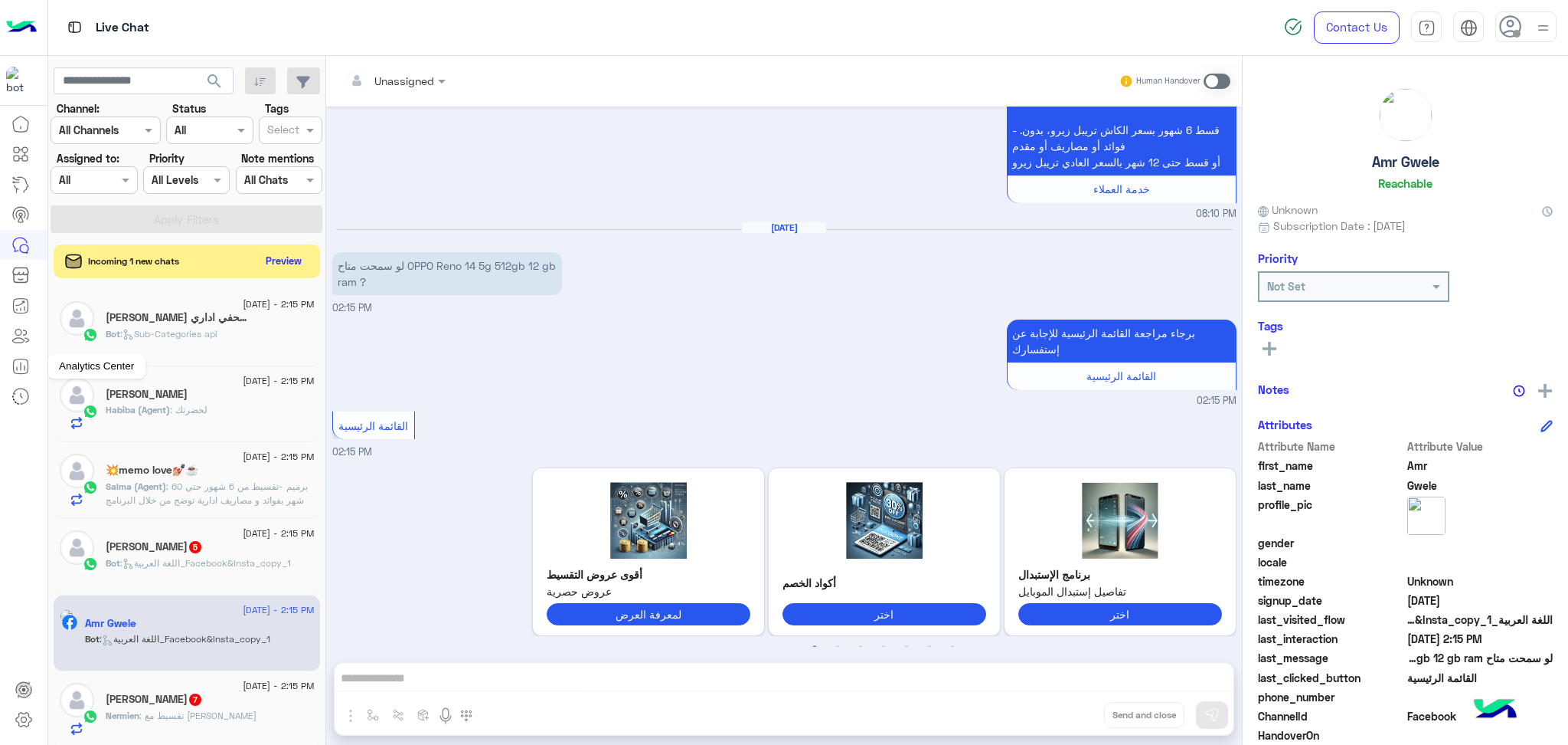
click at [26, 358] on icon at bounding box center [21, 366] width 18 height 18
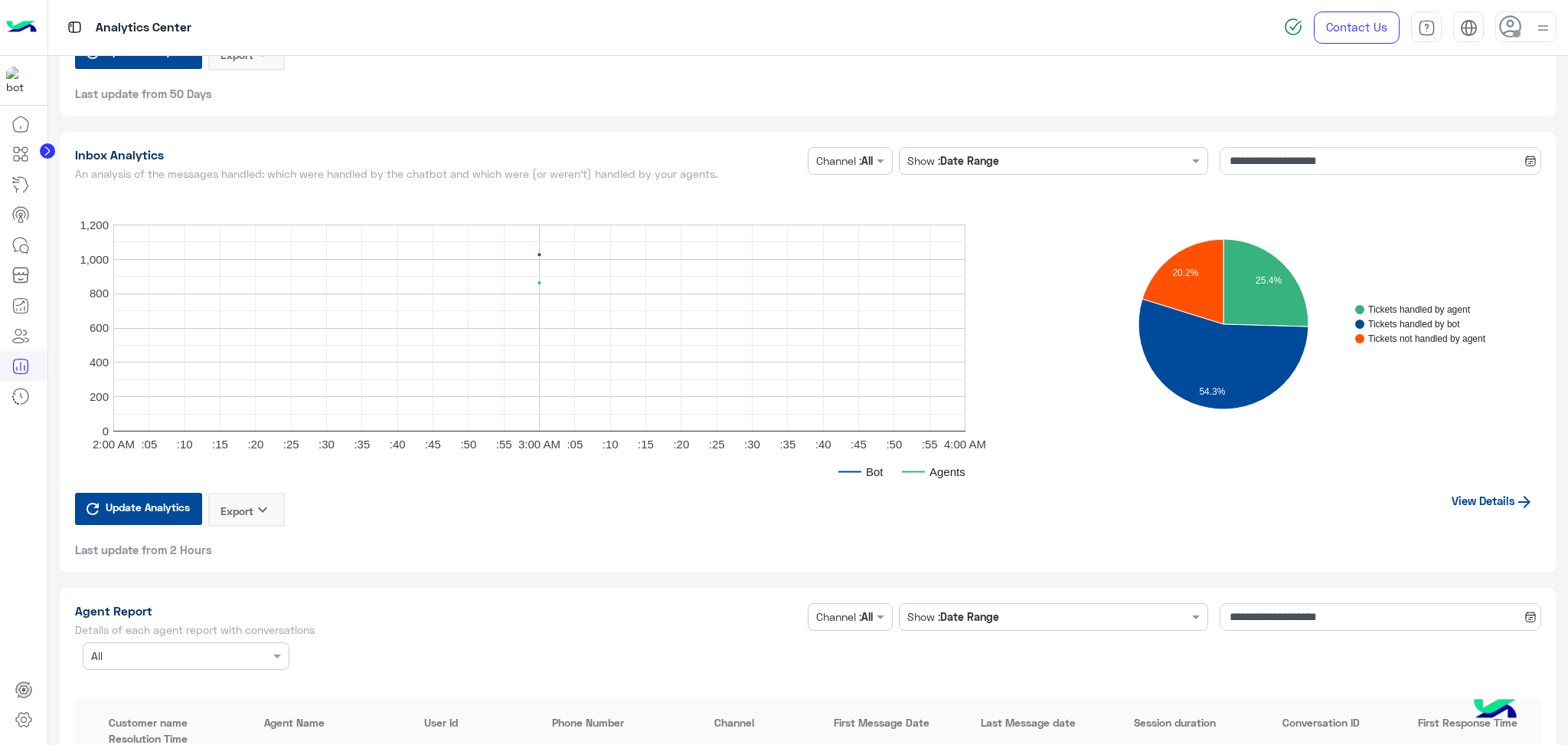
scroll to position [3575, 0]
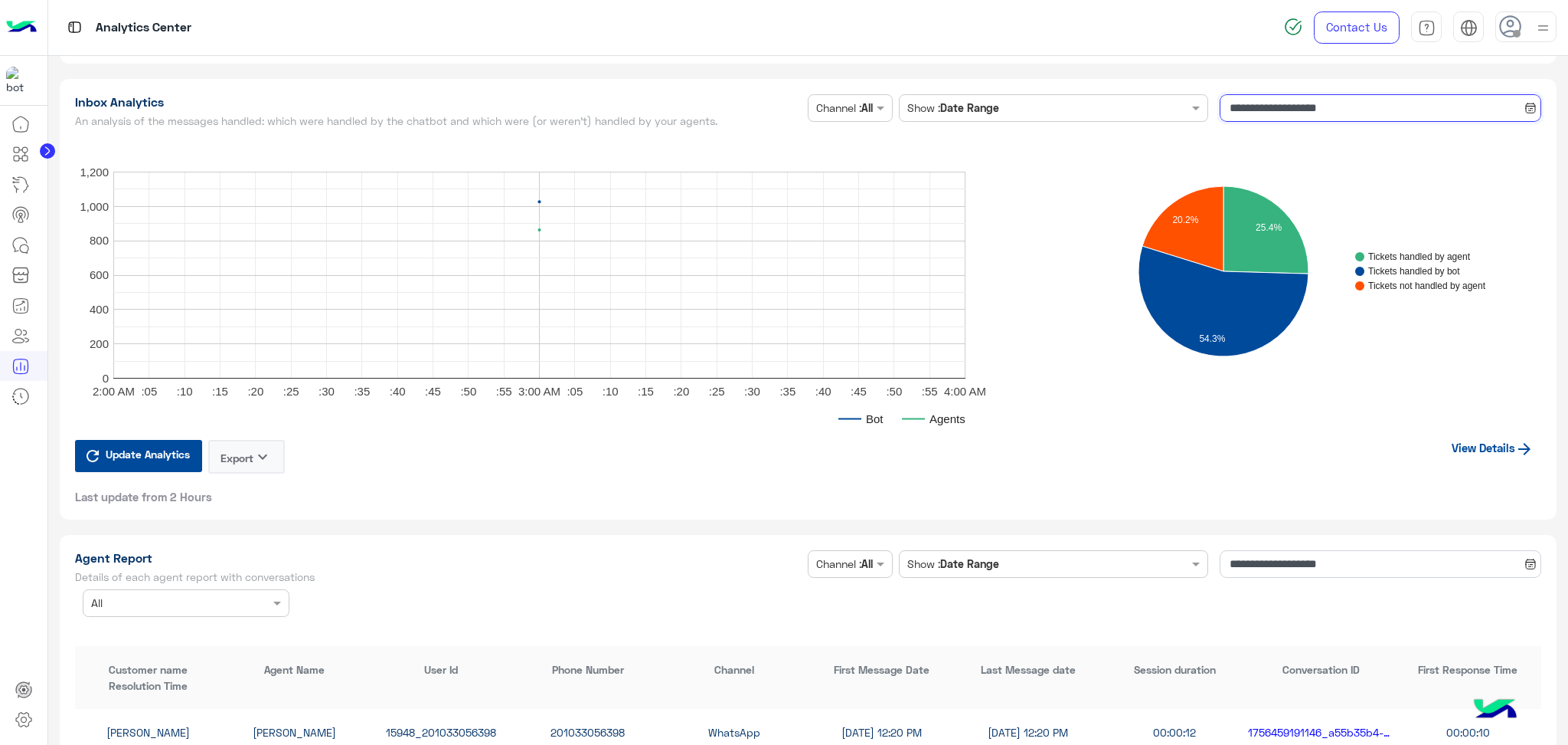
click at [1299, 106] on input "**********" at bounding box center [1380, 107] width 321 height 28
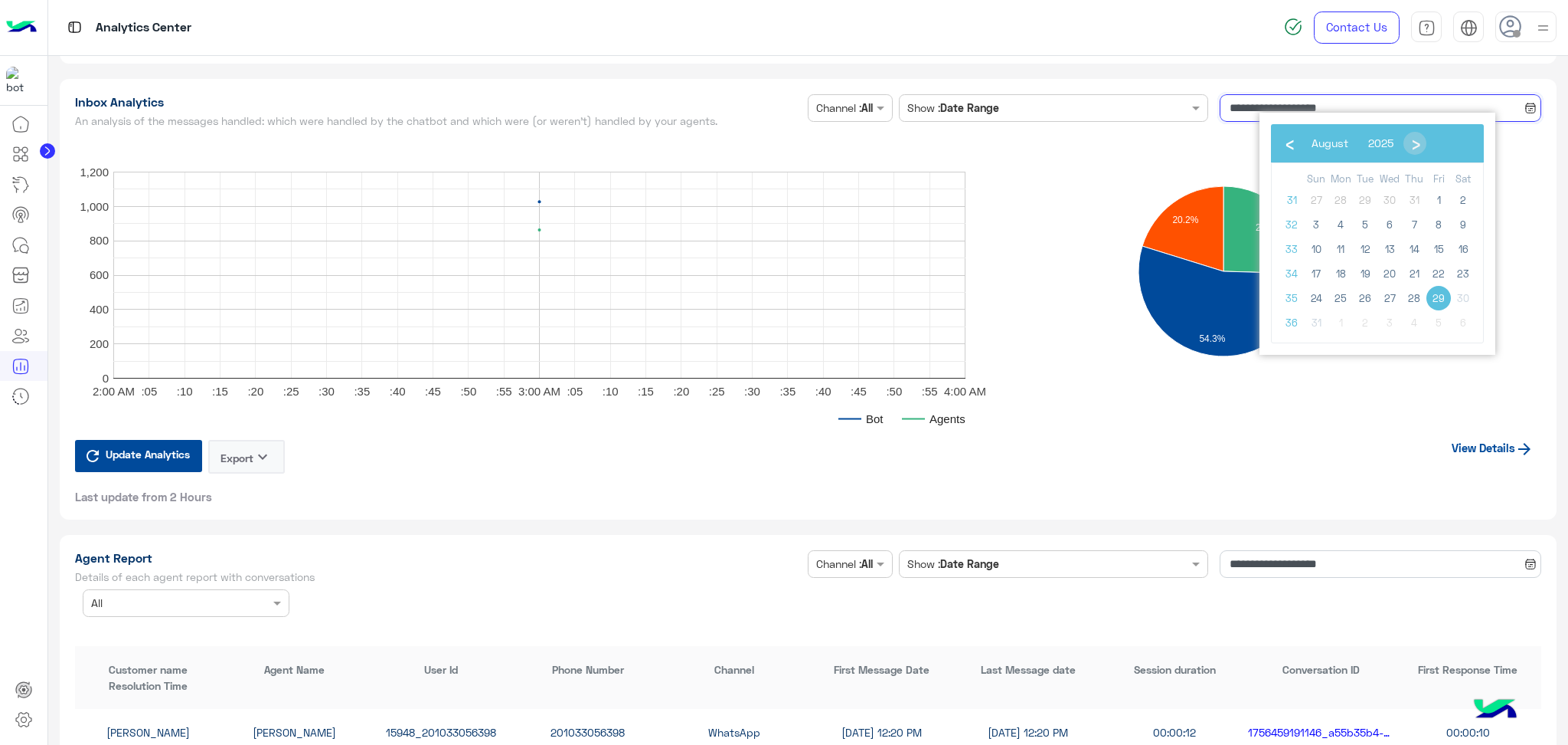
click at [1299, 106] on input "**********" at bounding box center [1380, 107] width 321 height 28
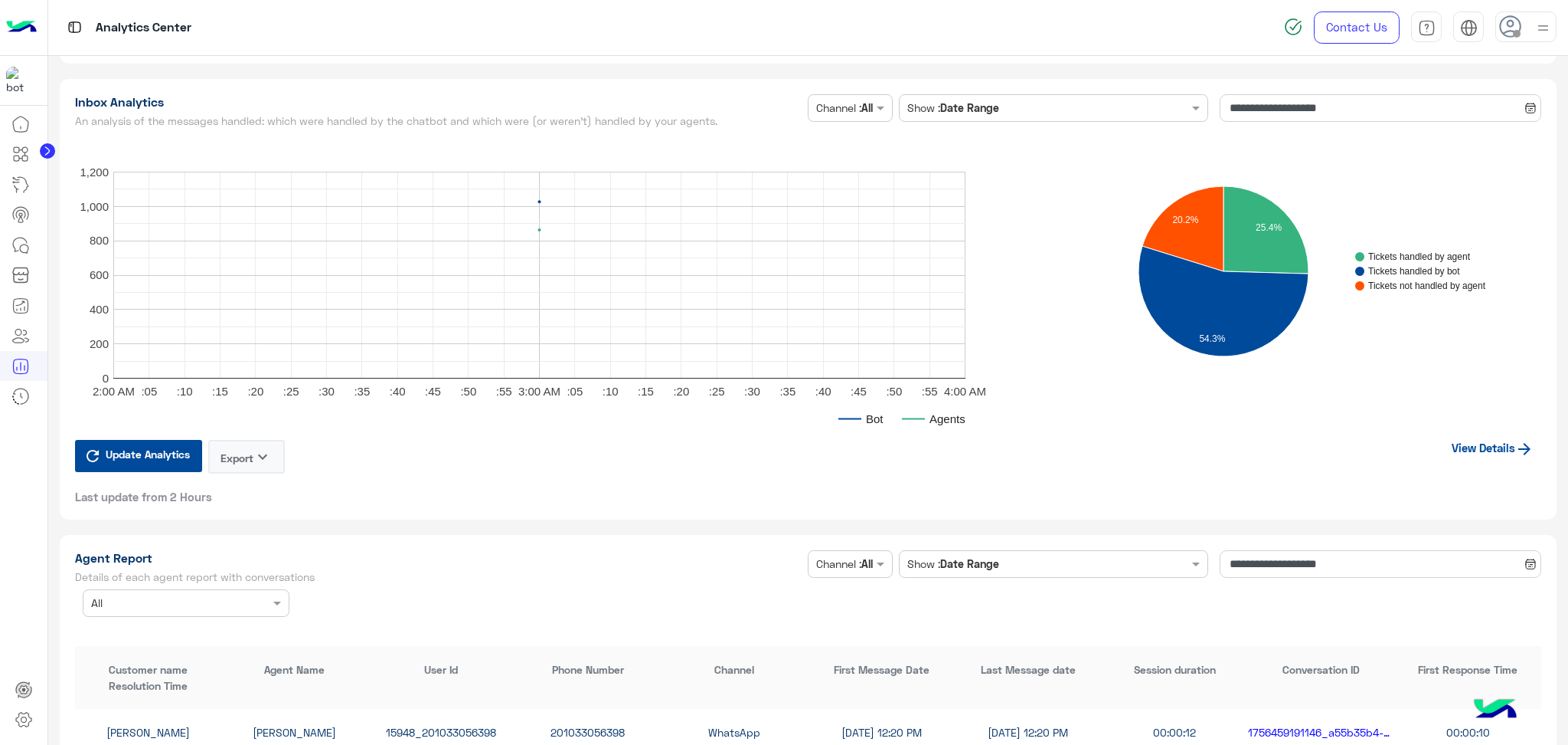
click at [1493, 433] on link "View Details" at bounding box center [1492, 447] width 97 height 29
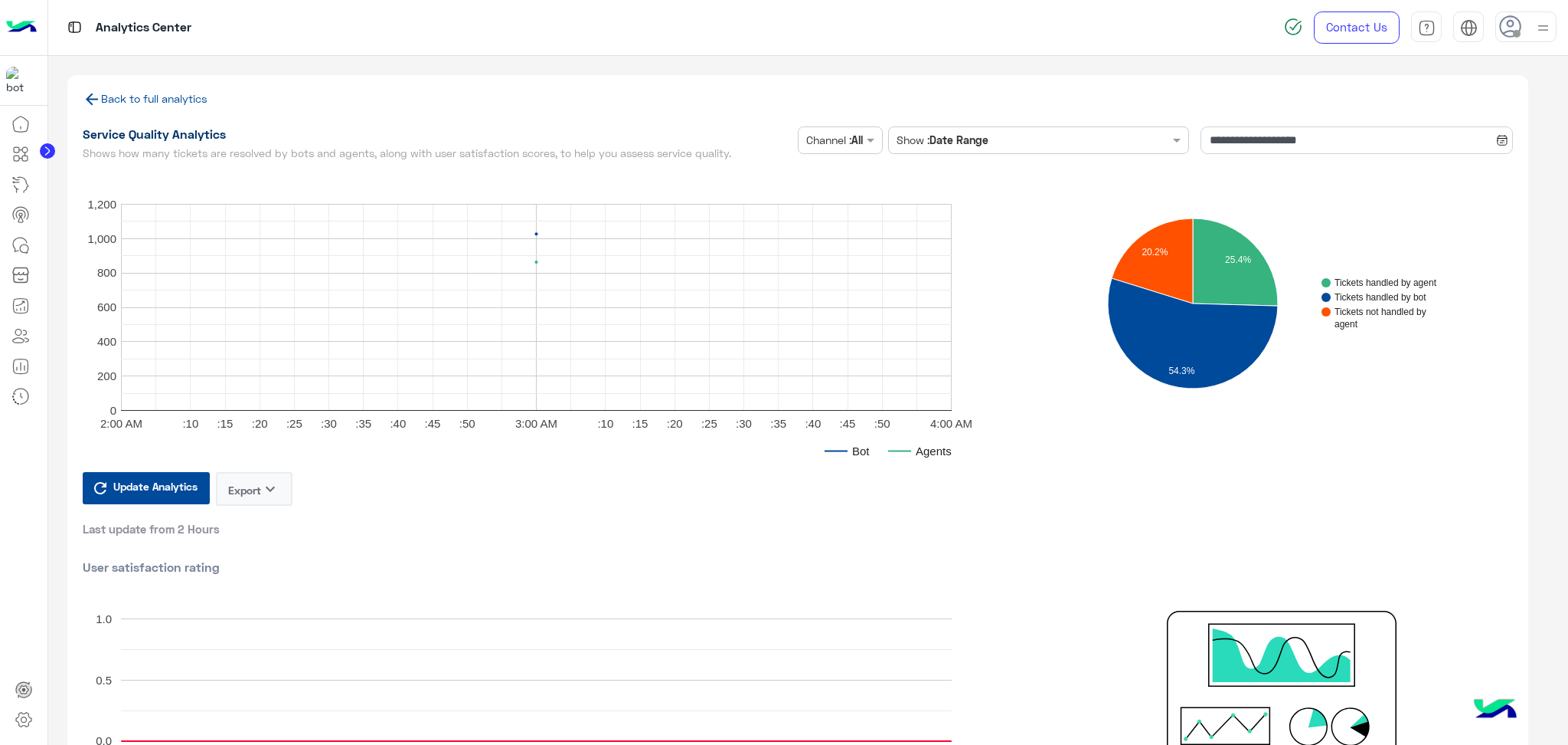
click at [1493, 431] on section "Tickets handled by agent Tickets handled by bot Tickets not handled by agent 25…" at bounding box center [1270, 303] width 462 height 276
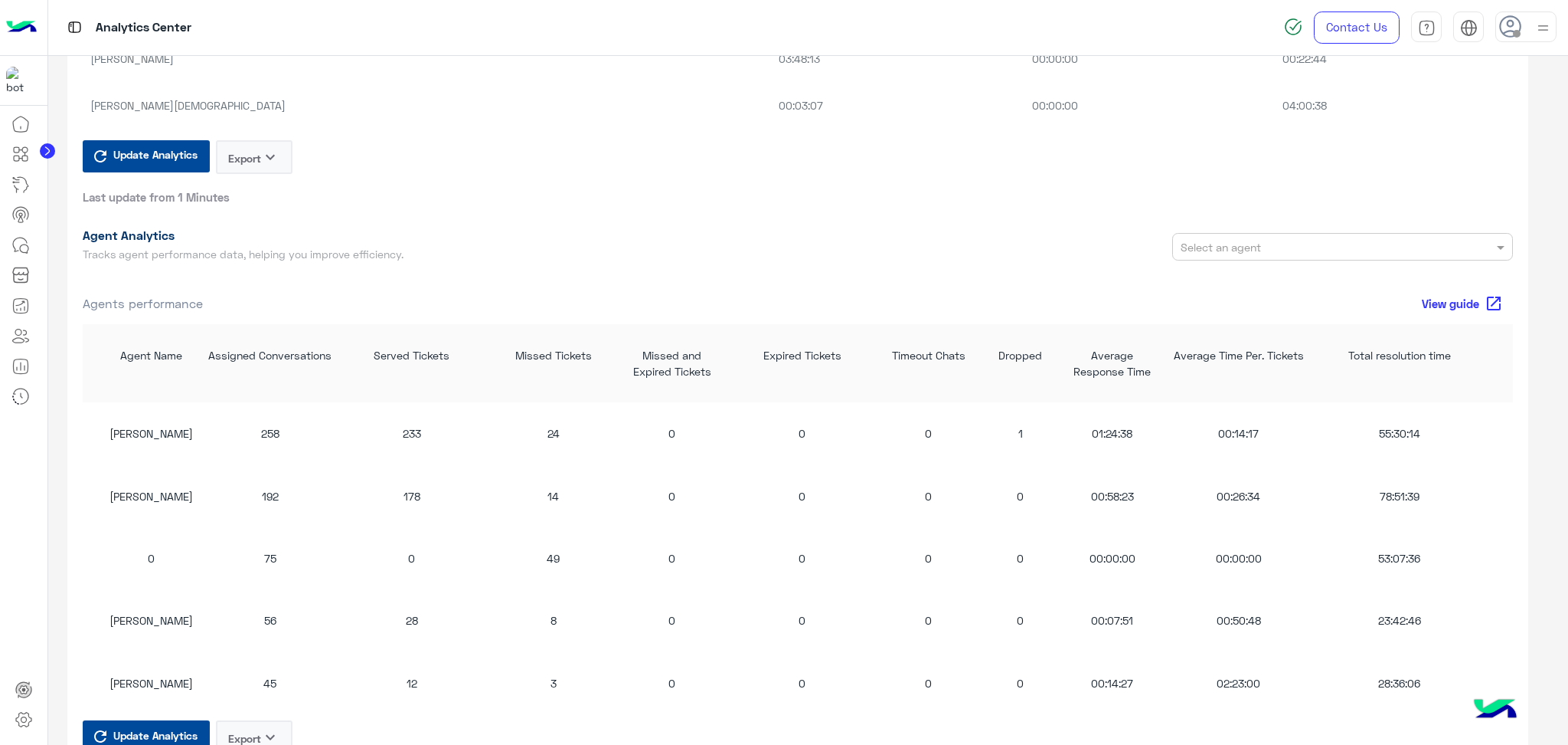
scroll to position [1328, 0]
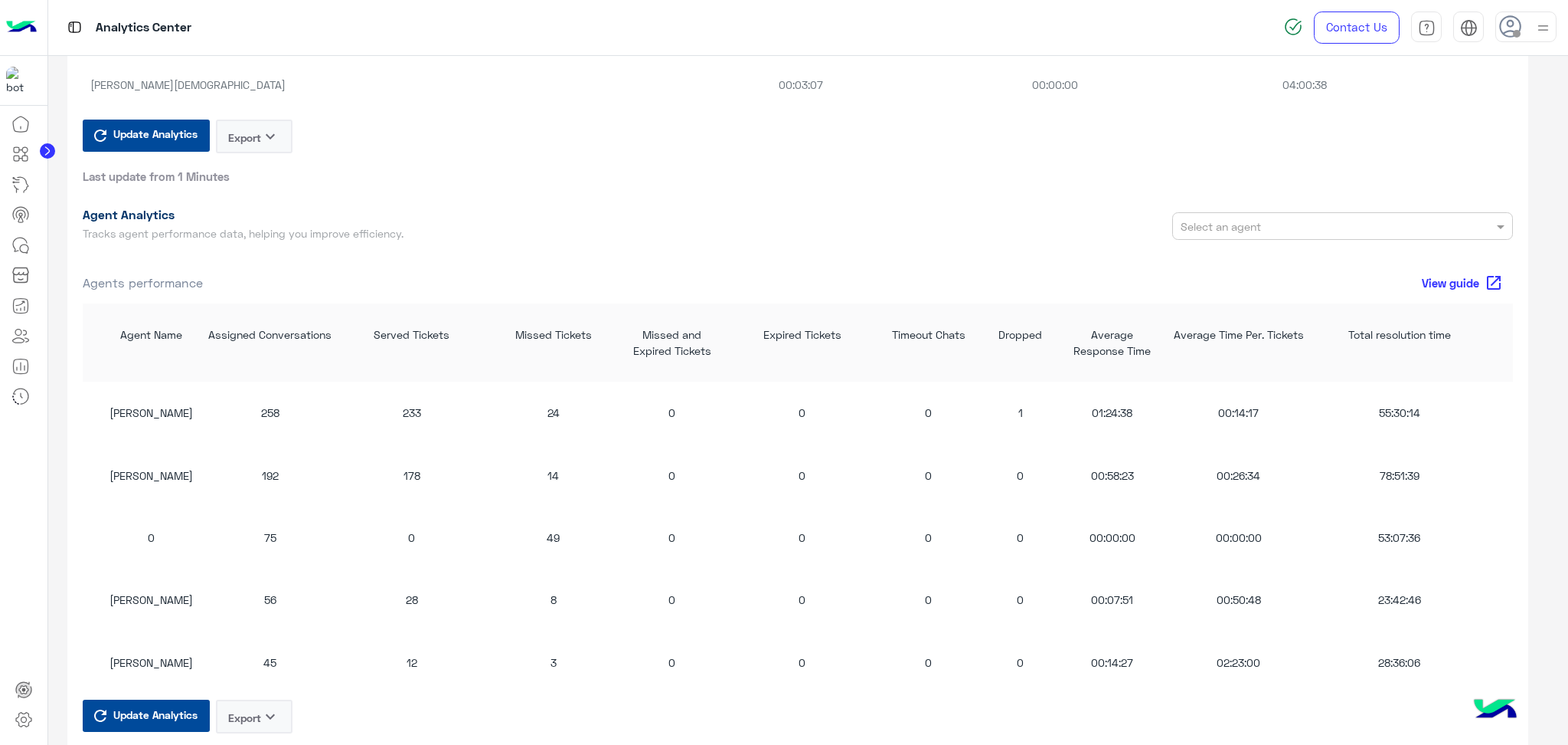
click at [266, 721] on icon "keyboard_arrow_down" at bounding box center [270, 716] width 18 height 18
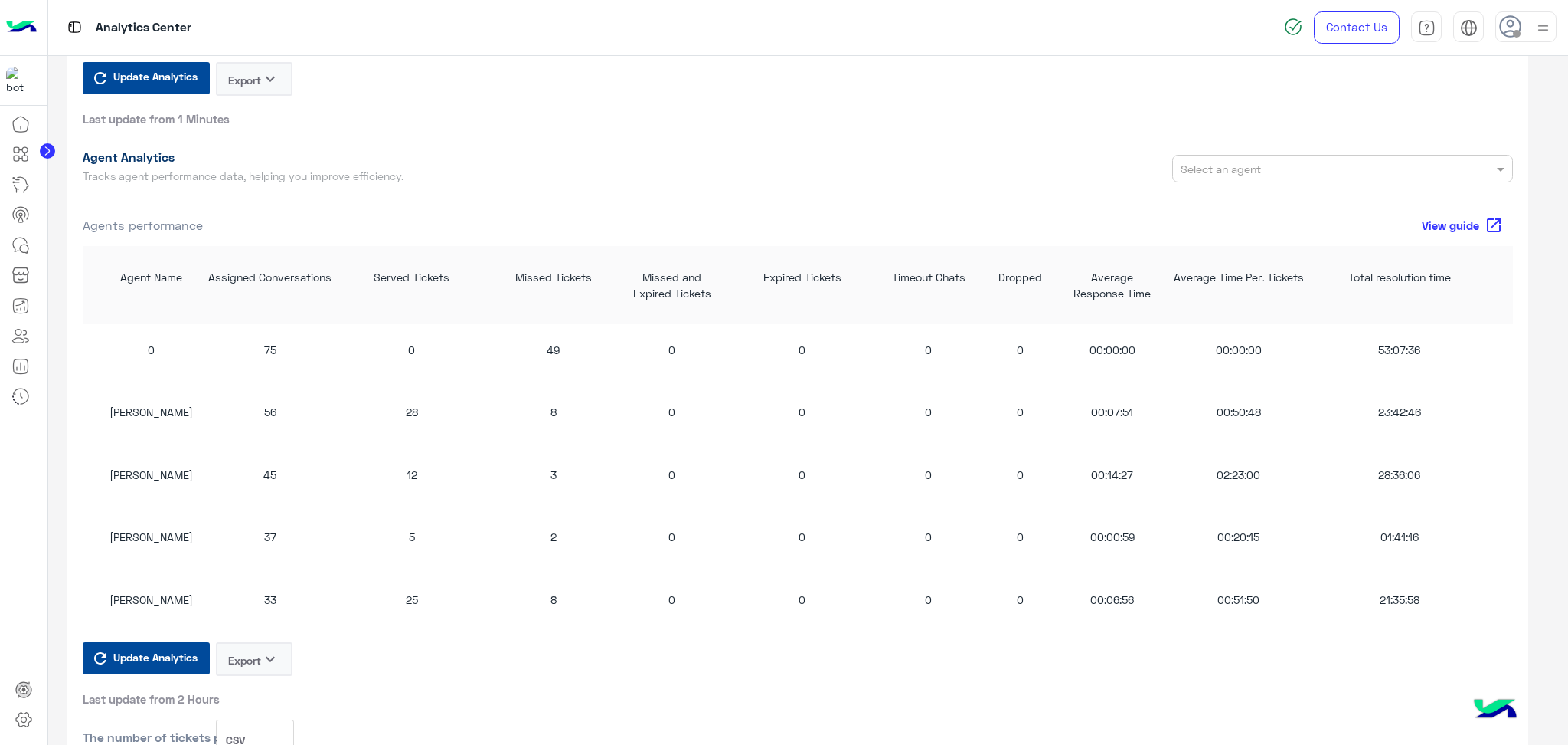
scroll to position [1533, 0]
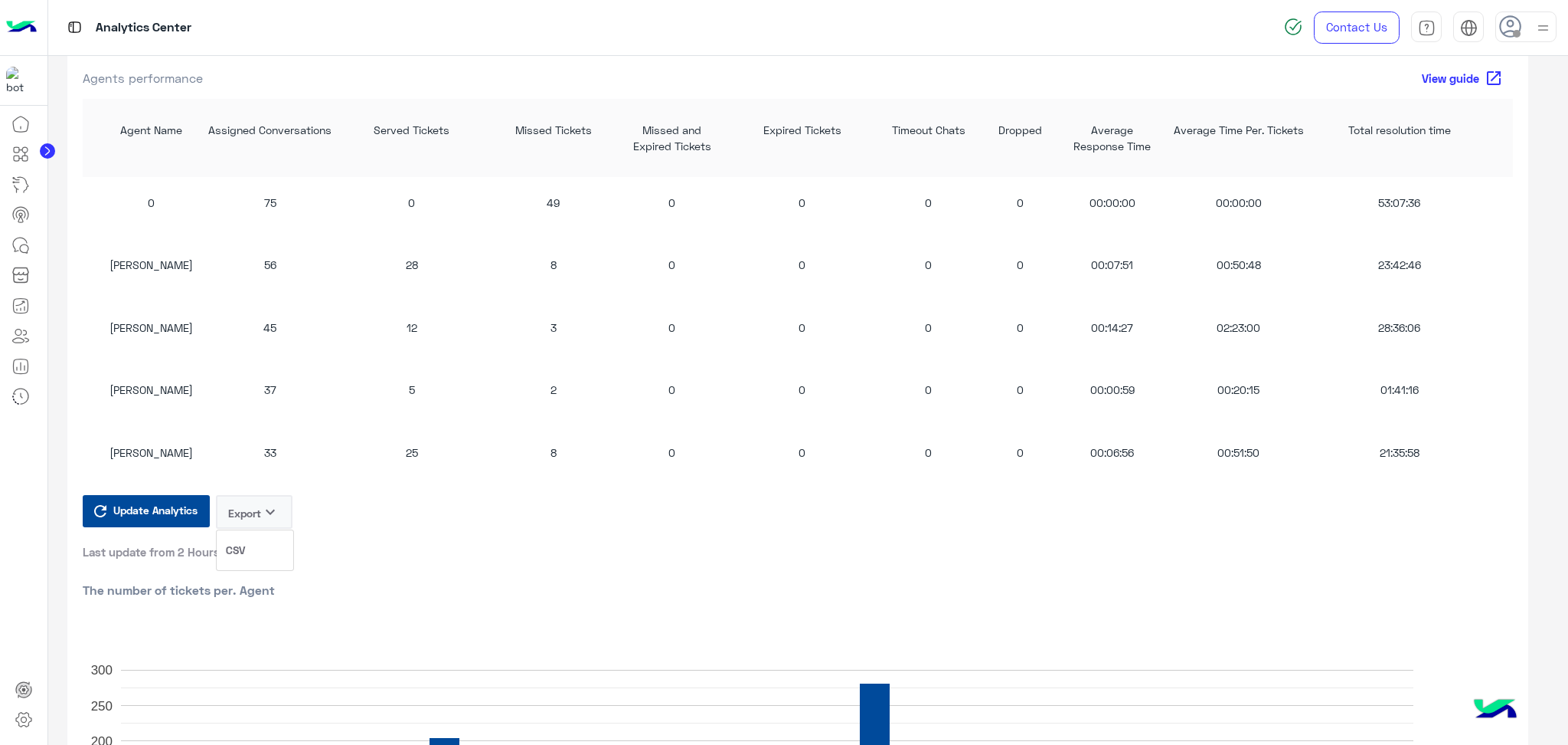
click at [248, 547] on button "CSV" at bounding box center [254, 550] width 77 height 28
